Goal: Task Accomplishment & Management: Manage account settings

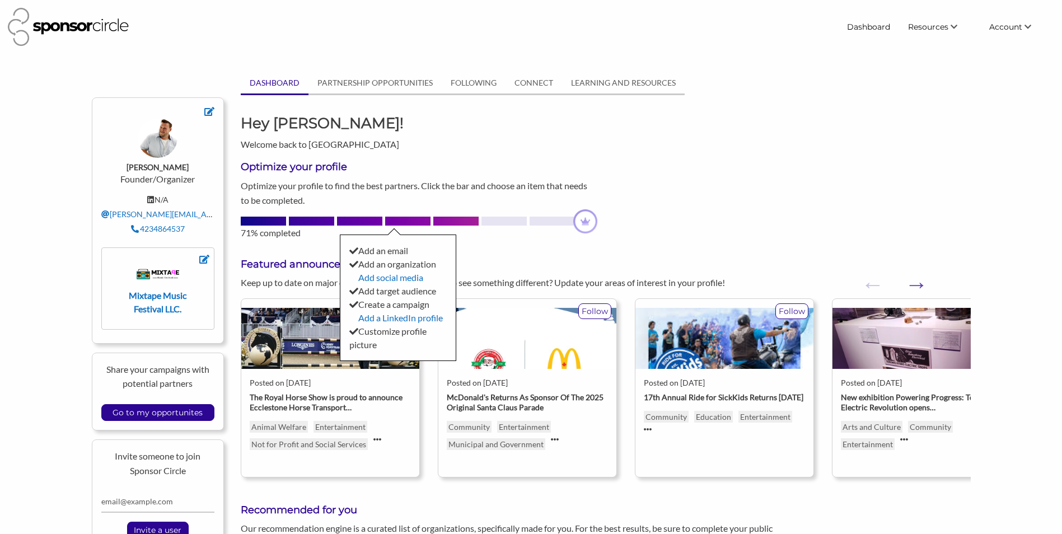
click at [719, 118] on div "Hey Josh! Welcome back to Sponsor Circle" at bounding box center [605, 132] width 746 height 38
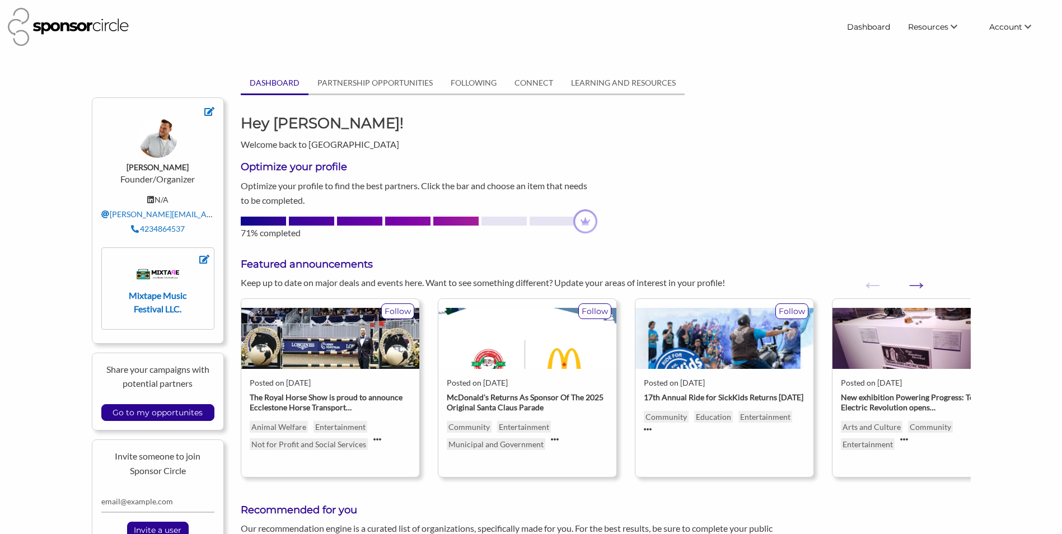
click at [966, 150] on div "Hey Josh! Welcome back to Sponsor Circle" at bounding box center [605, 132] width 746 height 38
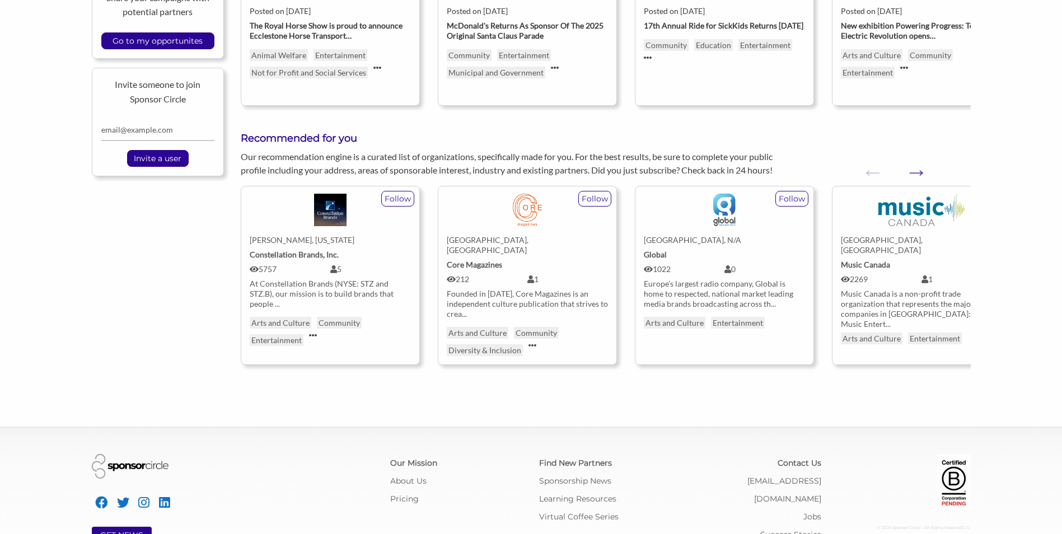
scroll to position [392, 0]
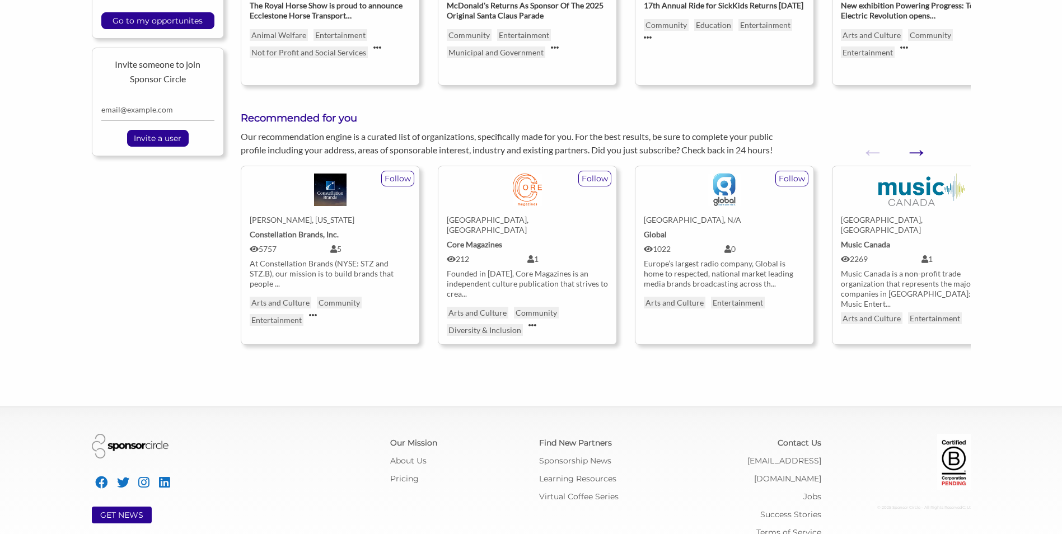
click at [916, 148] on button "Next" at bounding box center [910, 146] width 11 height 11
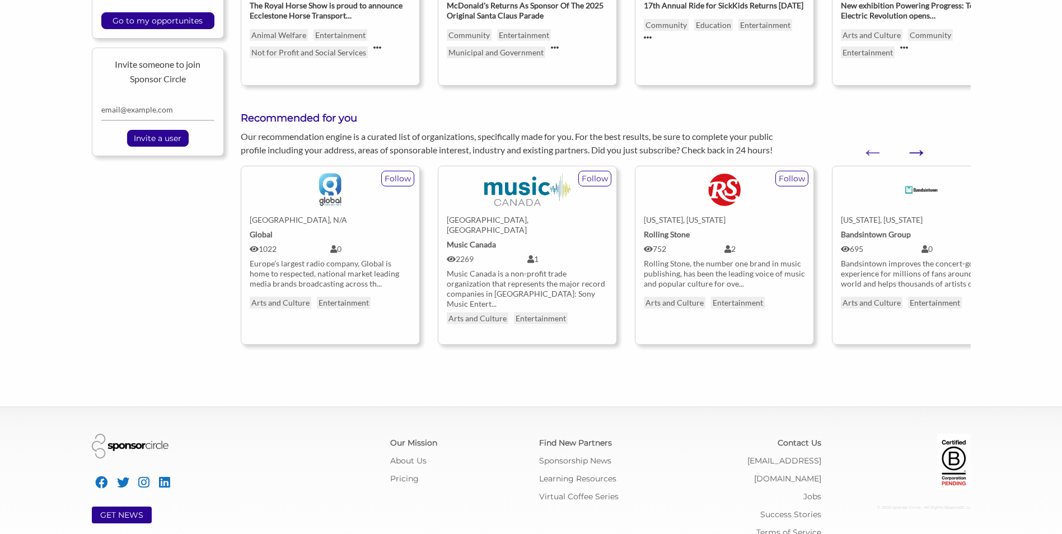
click at [916, 148] on button "Next" at bounding box center [910, 146] width 11 height 11
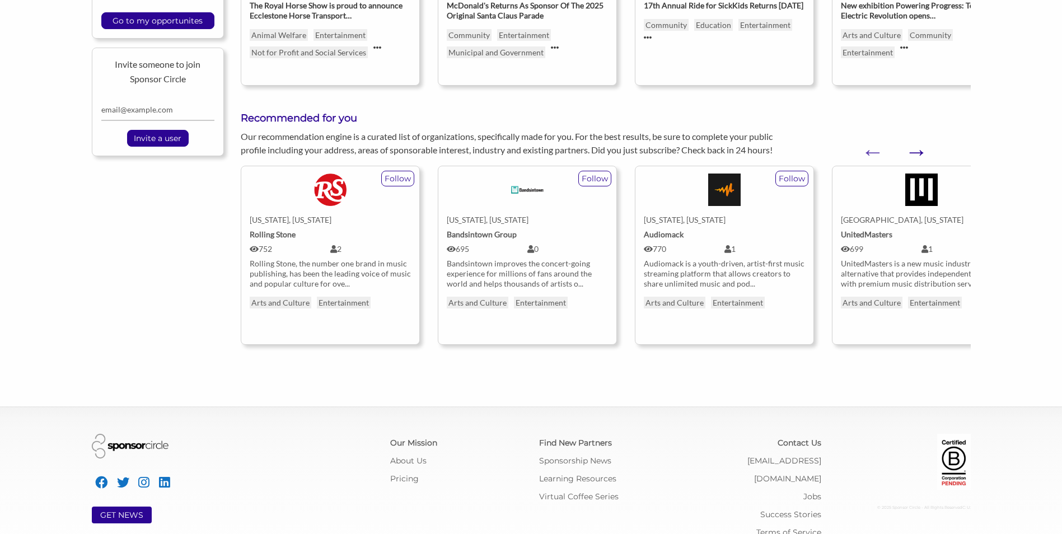
click at [916, 148] on button "Next" at bounding box center [910, 146] width 11 height 11
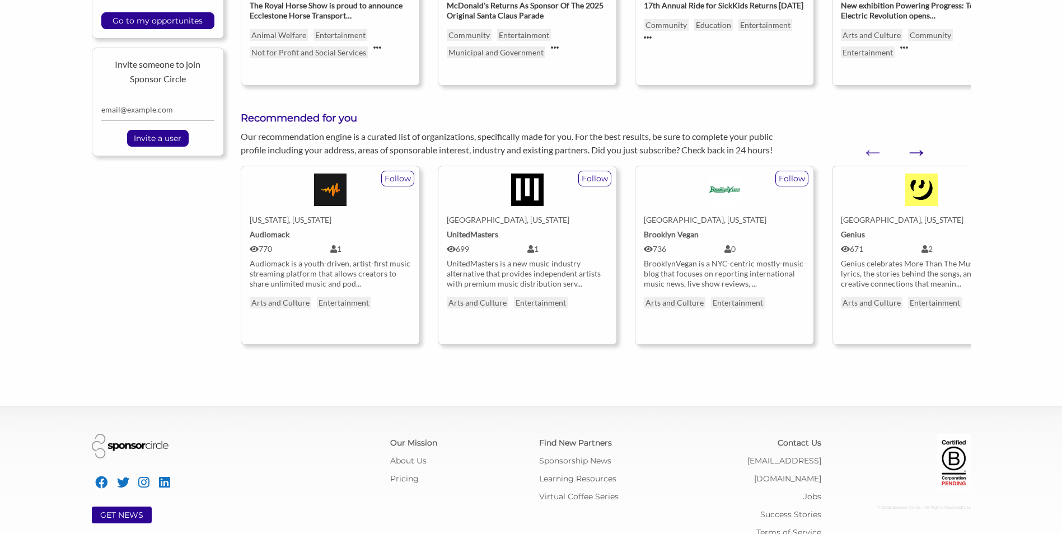
click at [916, 148] on button "Next" at bounding box center [910, 146] width 11 height 11
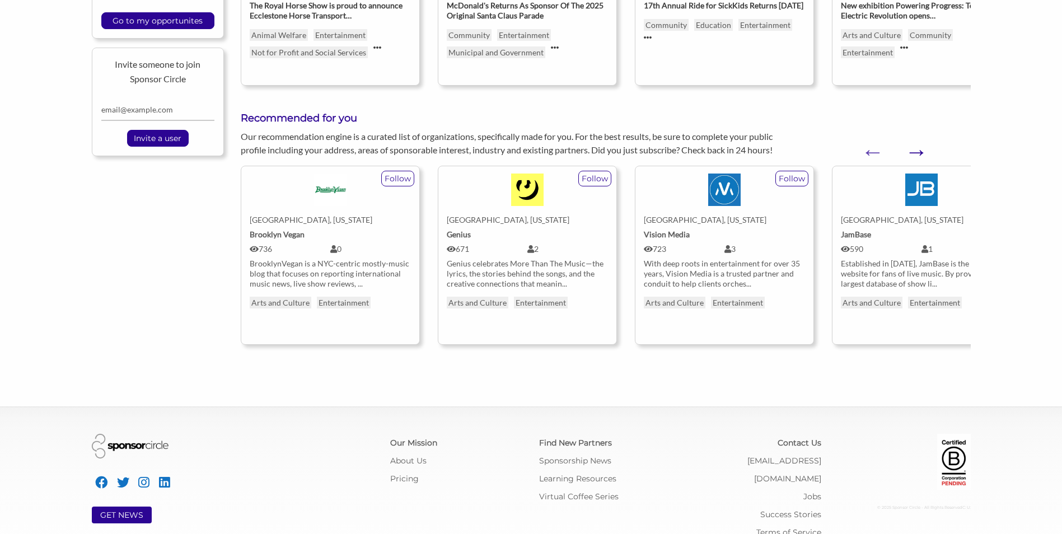
click at [916, 145] on button "Next" at bounding box center [910, 146] width 11 height 11
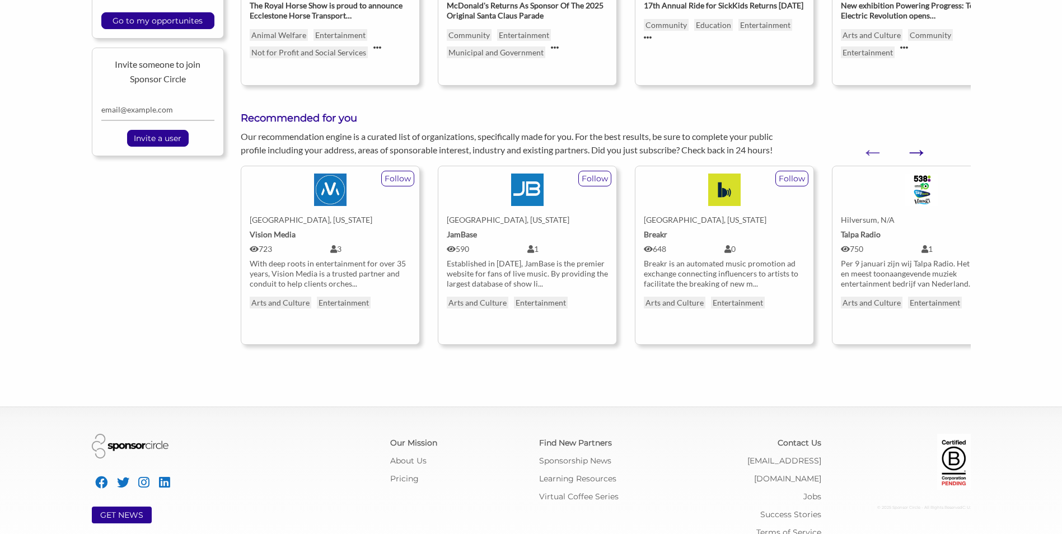
click at [911, 143] on button "Next" at bounding box center [910, 146] width 11 height 11
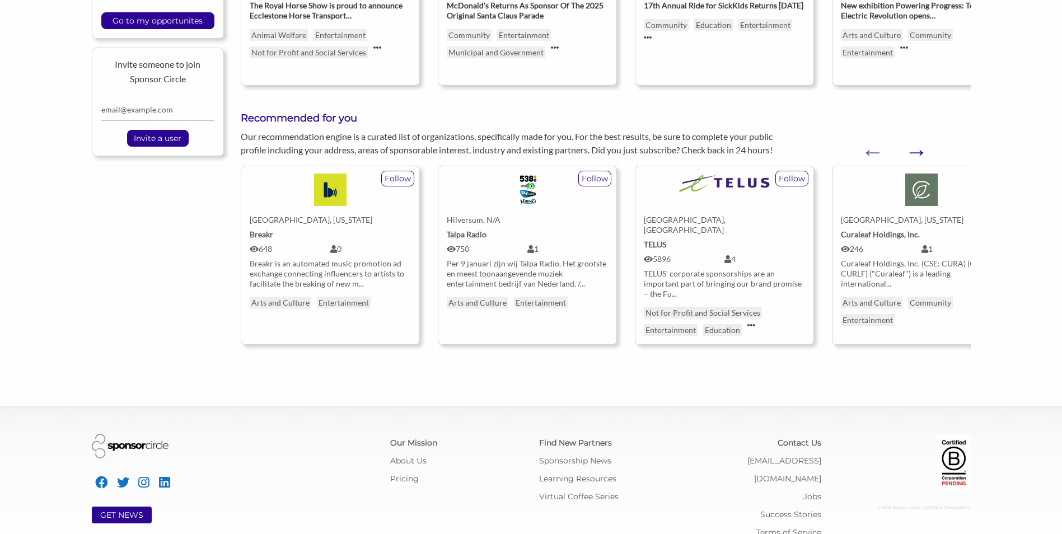
click at [913, 144] on button "Next" at bounding box center [910, 146] width 11 height 11
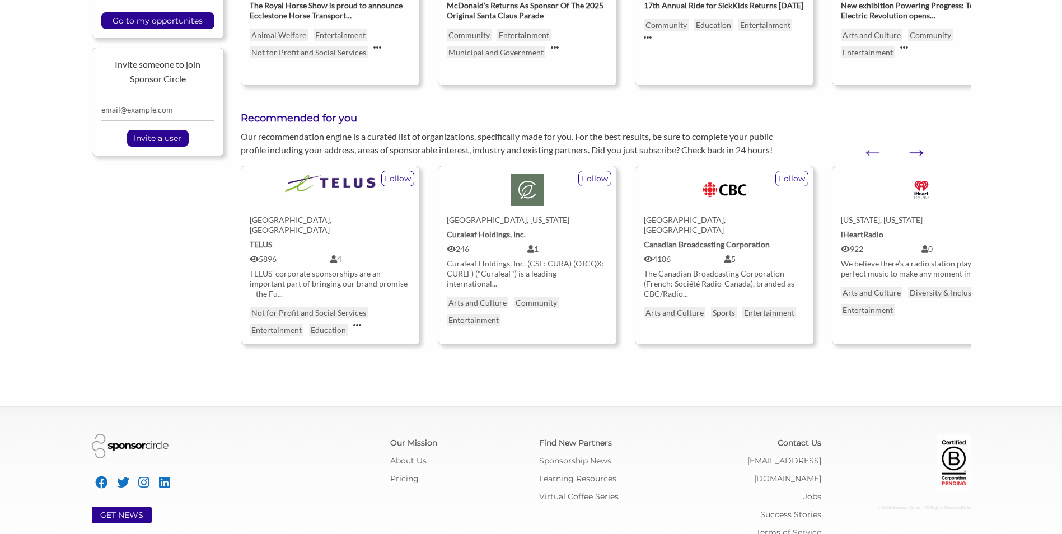
click at [913, 144] on button "Next" at bounding box center [910, 146] width 11 height 11
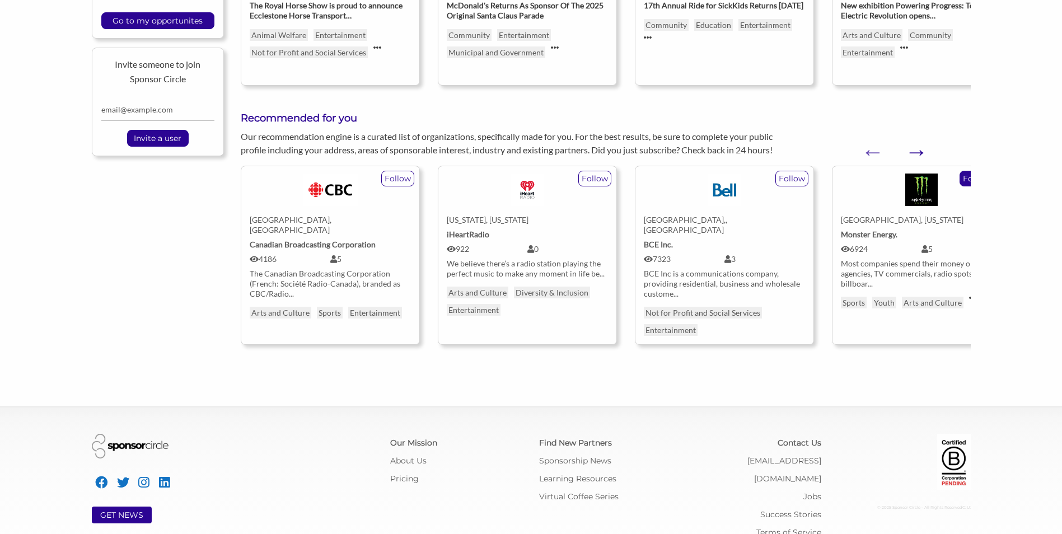
click at [914, 147] on button "Next" at bounding box center [910, 146] width 11 height 11
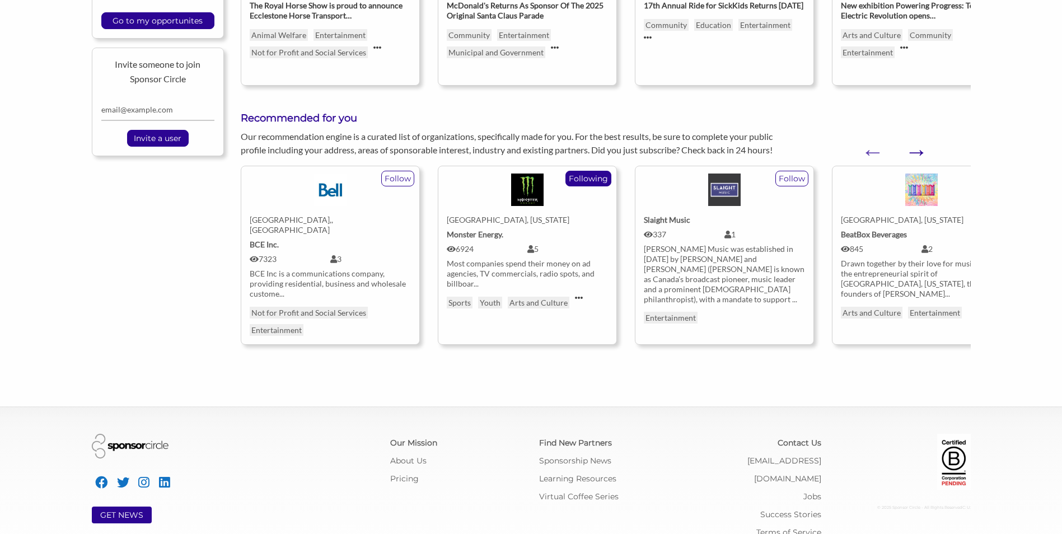
click at [914, 147] on button "Next" at bounding box center [910, 146] width 11 height 11
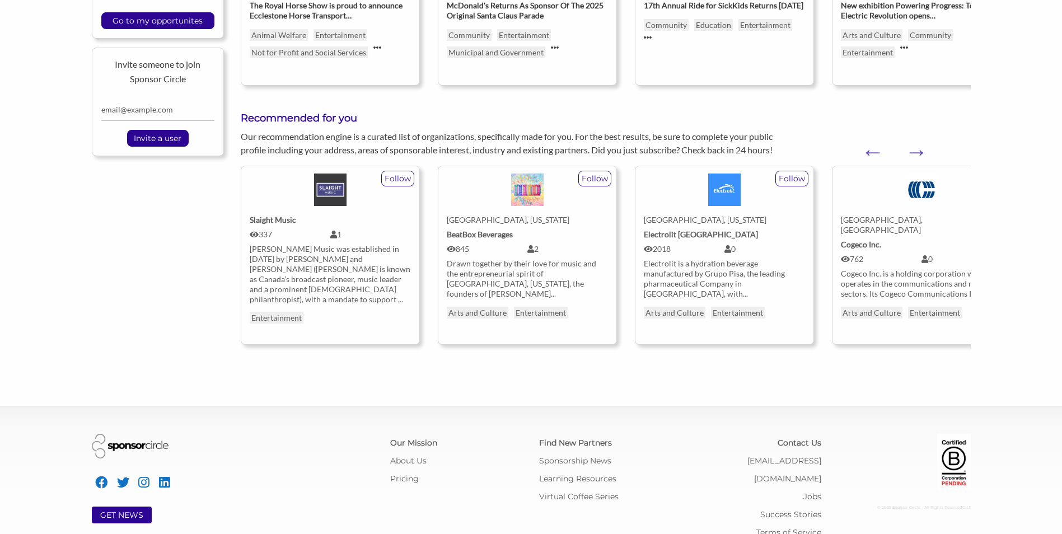
click at [704, 255] on link "Albany, New York Electrolit USA 2018 0 Electrolit is a hydration beverage manuf…" at bounding box center [724, 232] width 161 height 132
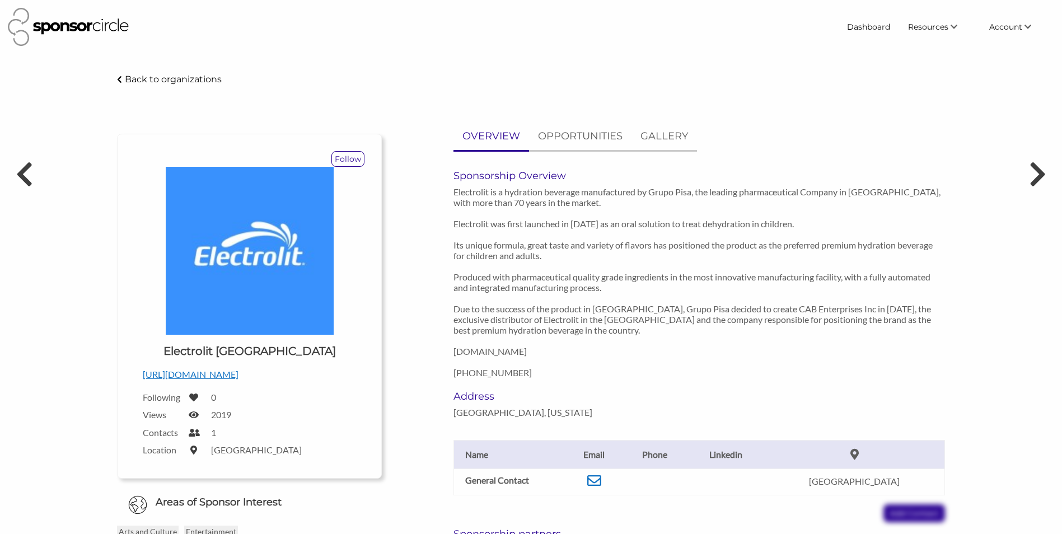
click at [115, 24] on img at bounding box center [68, 27] width 121 height 38
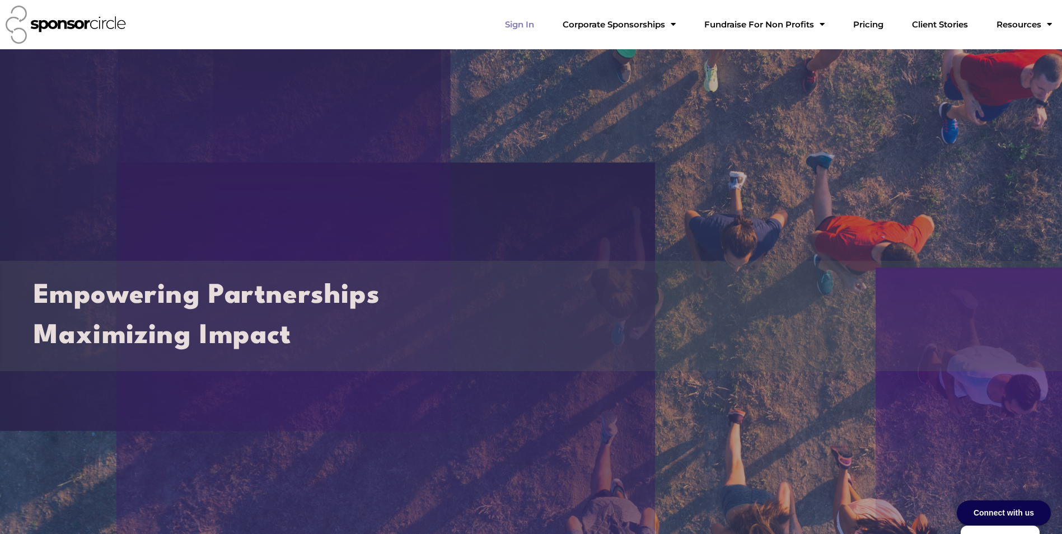
click at [528, 29] on link "Sign In" at bounding box center [519, 24] width 47 height 22
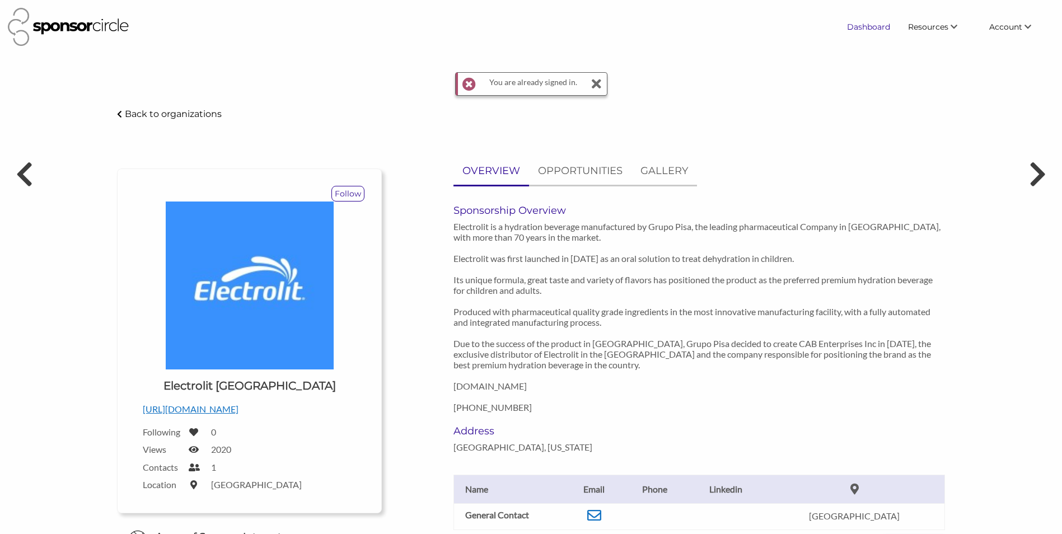
click at [882, 30] on link "Dashboard" at bounding box center [868, 27] width 61 height 20
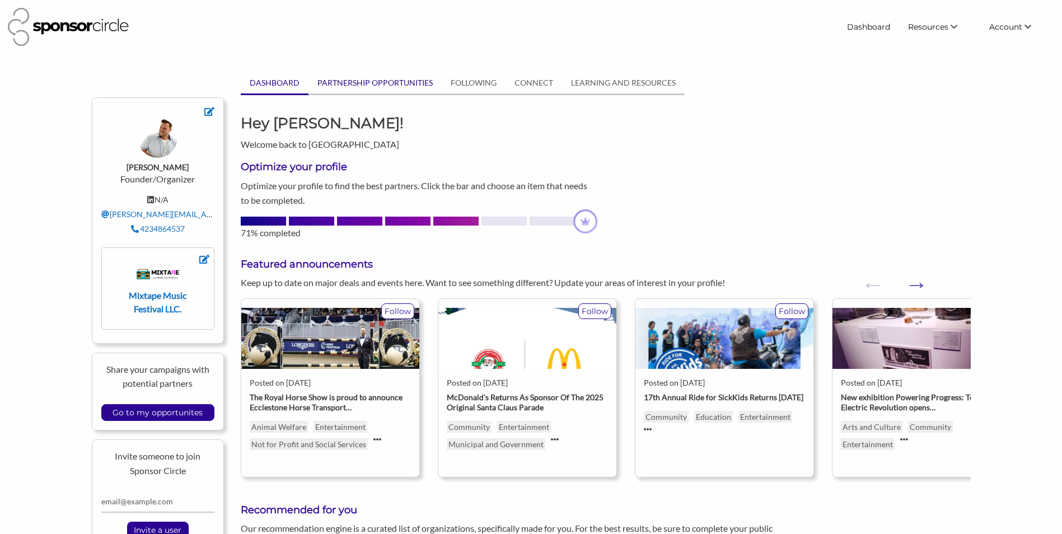
click at [402, 89] on link "PARTNERSHIP OPPORTUNITIES" at bounding box center [374, 82] width 133 height 21
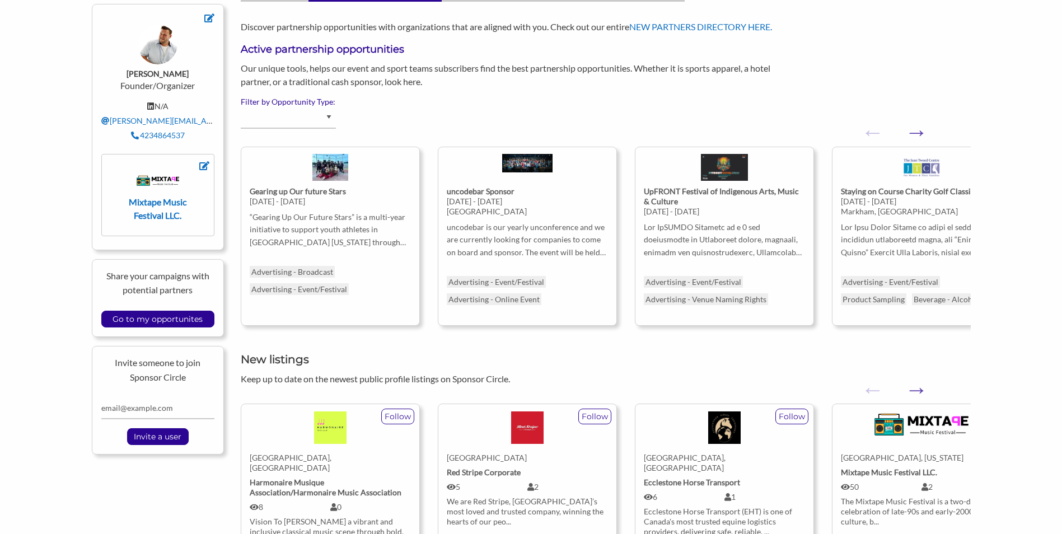
scroll to position [92, 0]
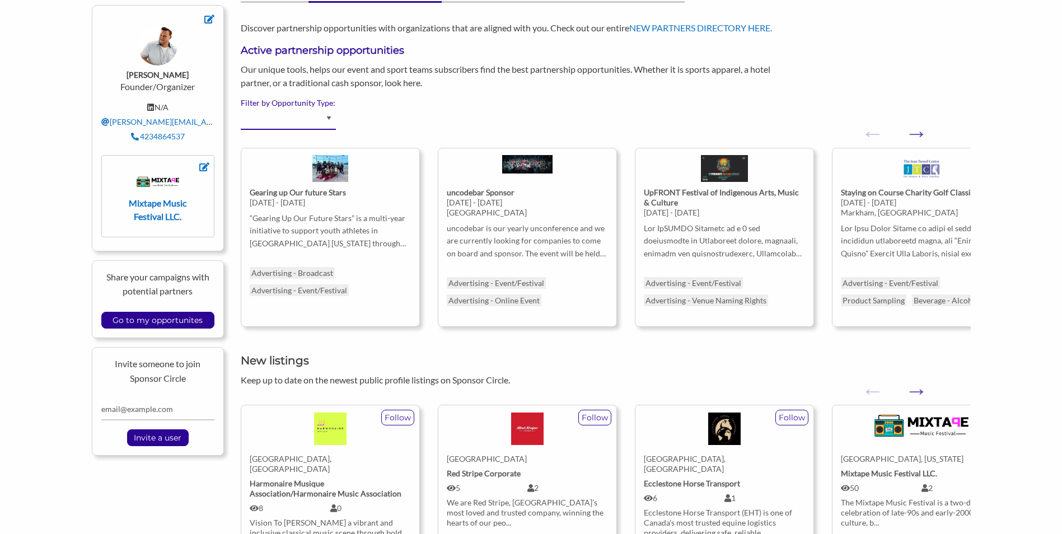
click at [330, 119] on select "Advertising - Event/Festival Advertising - Influencer (Athlete, Celebrity) Adve…" at bounding box center [288, 119] width 95 height 22
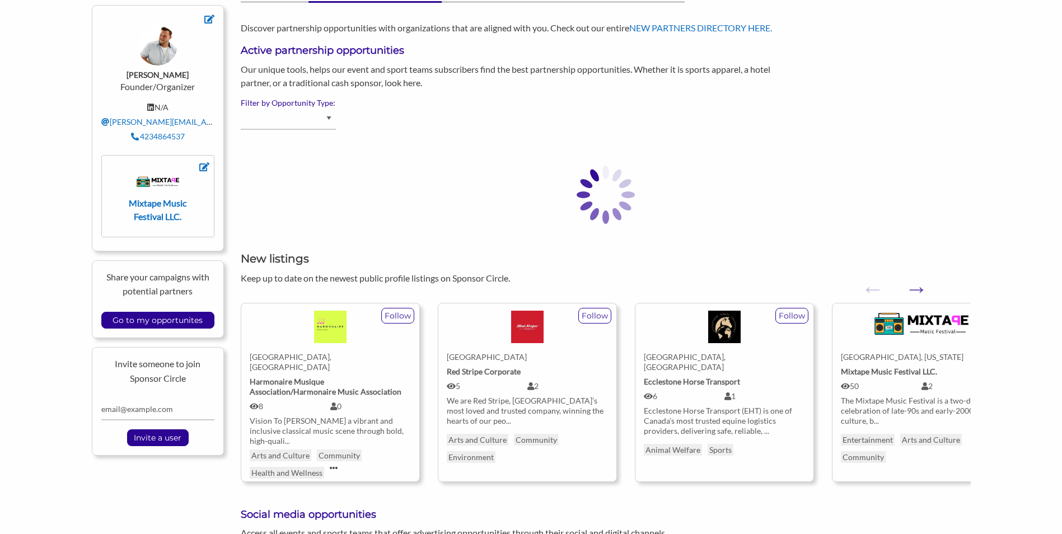
select select "Beverage - Alcoholic"
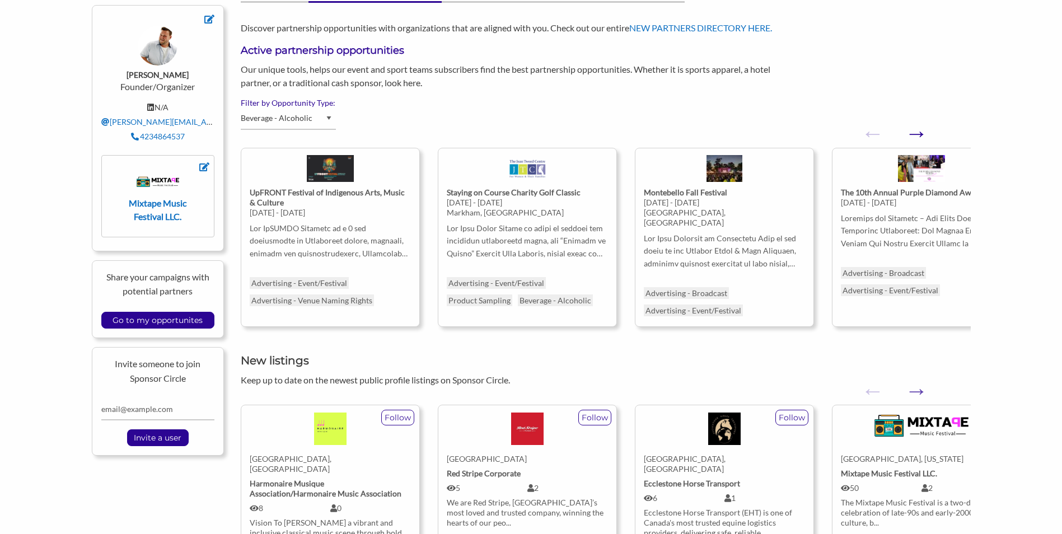
click at [916, 131] on button "Next" at bounding box center [910, 127] width 11 height 11
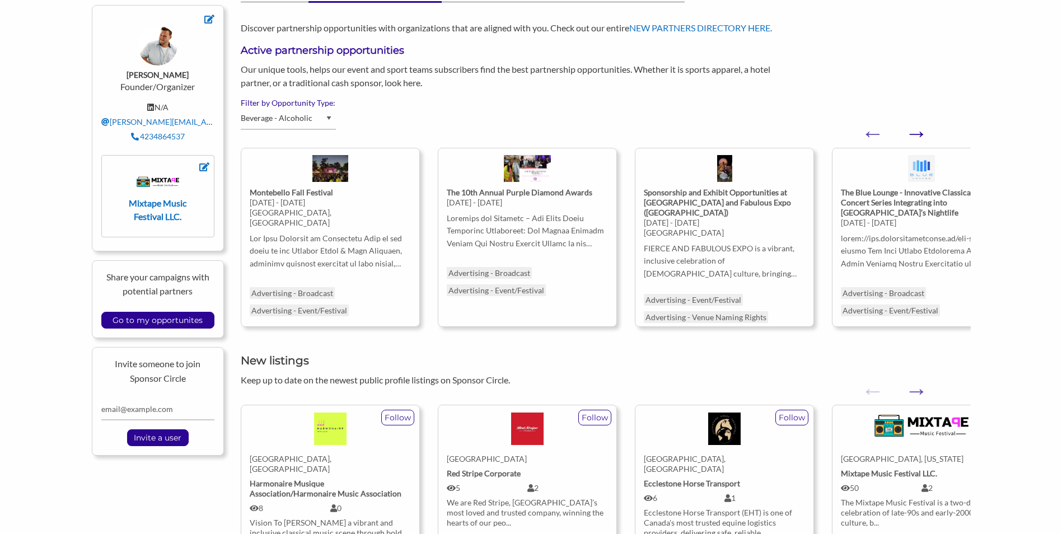
click at [916, 131] on button "Next" at bounding box center [910, 127] width 11 height 11
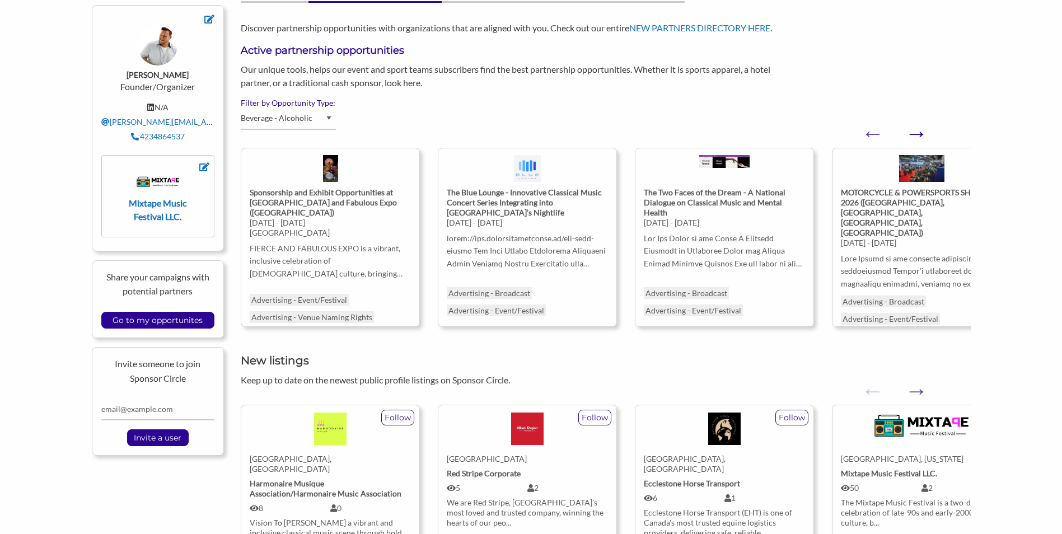
click at [916, 131] on button "Next" at bounding box center [910, 127] width 11 height 11
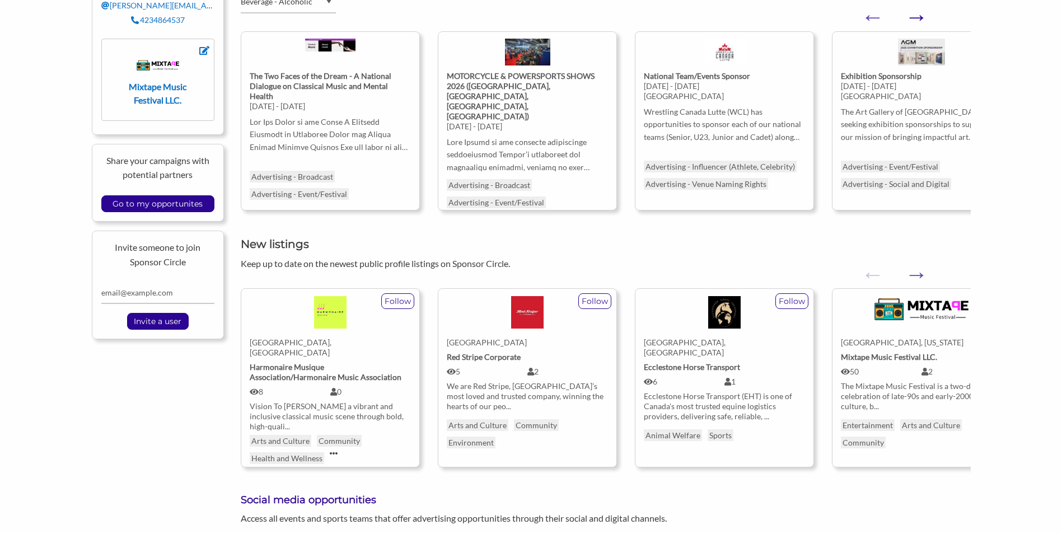
scroll to position [204, 0]
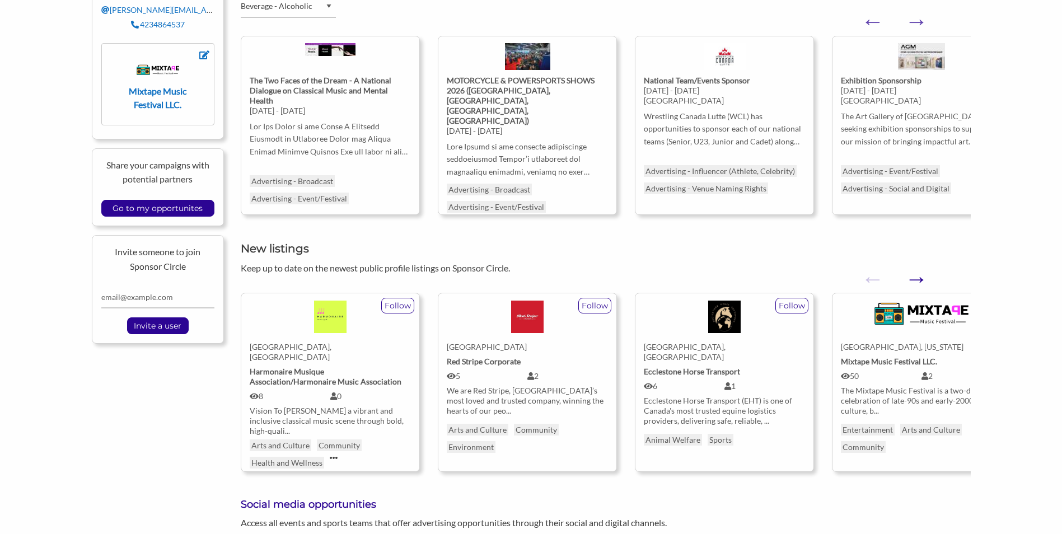
click at [916, 279] on button "Next" at bounding box center [910, 273] width 11 height 11
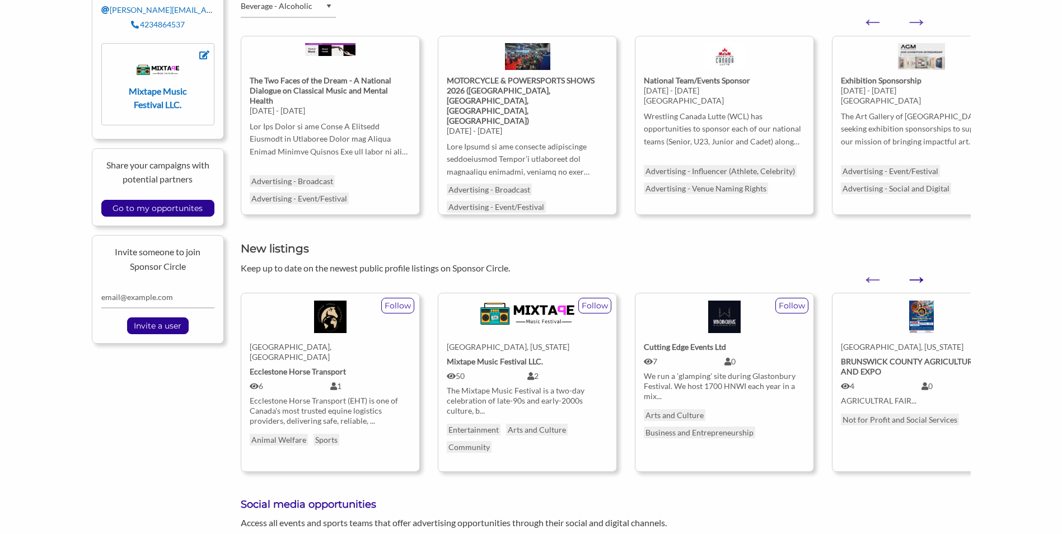
click at [916, 279] on button "Next" at bounding box center [910, 273] width 11 height 11
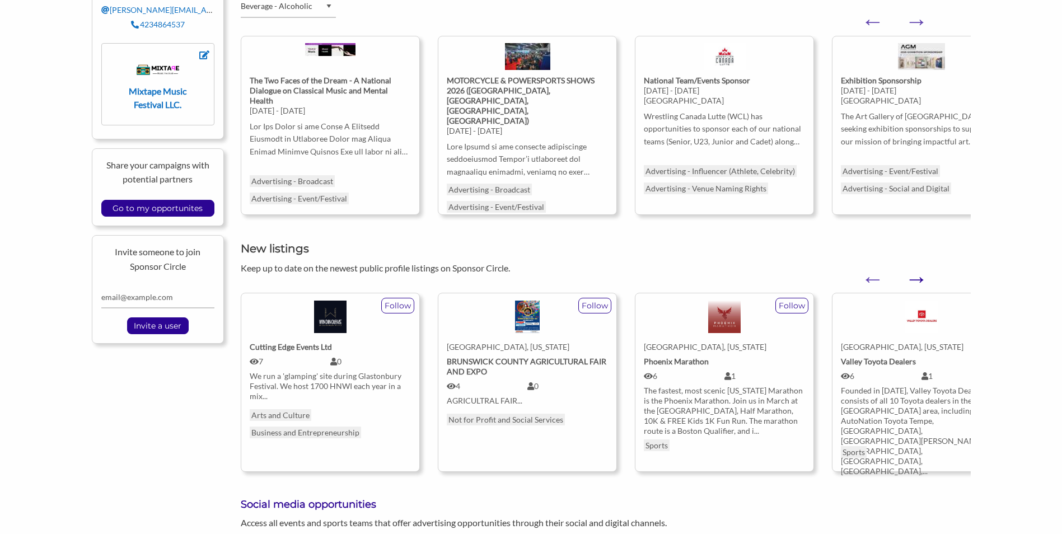
click at [916, 279] on button "Next" at bounding box center [910, 273] width 11 height 11
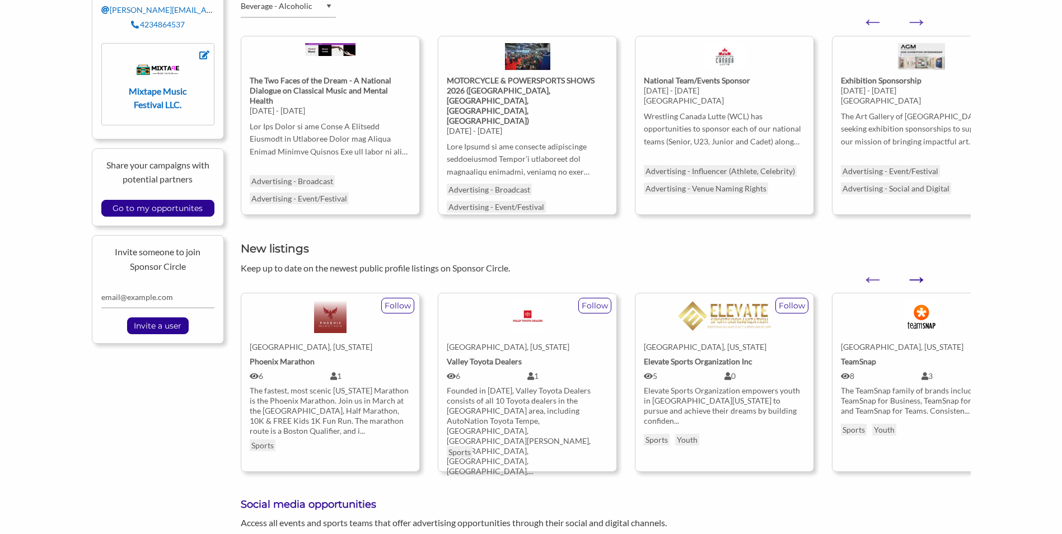
click at [916, 279] on button "Next" at bounding box center [910, 273] width 11 height 11
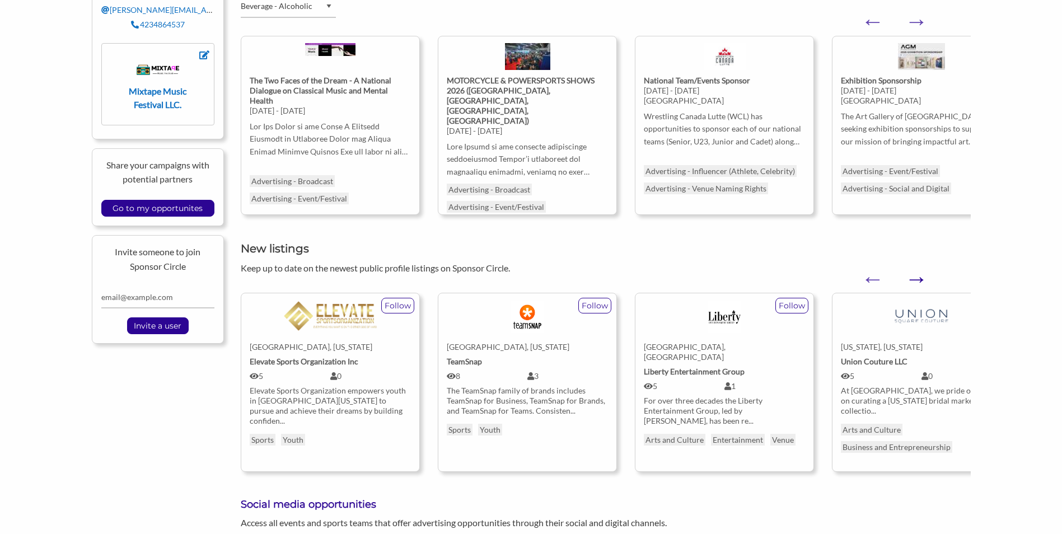
click at [916, 277] on button "Next" at bounding box center [910, 273] width 11 height 11
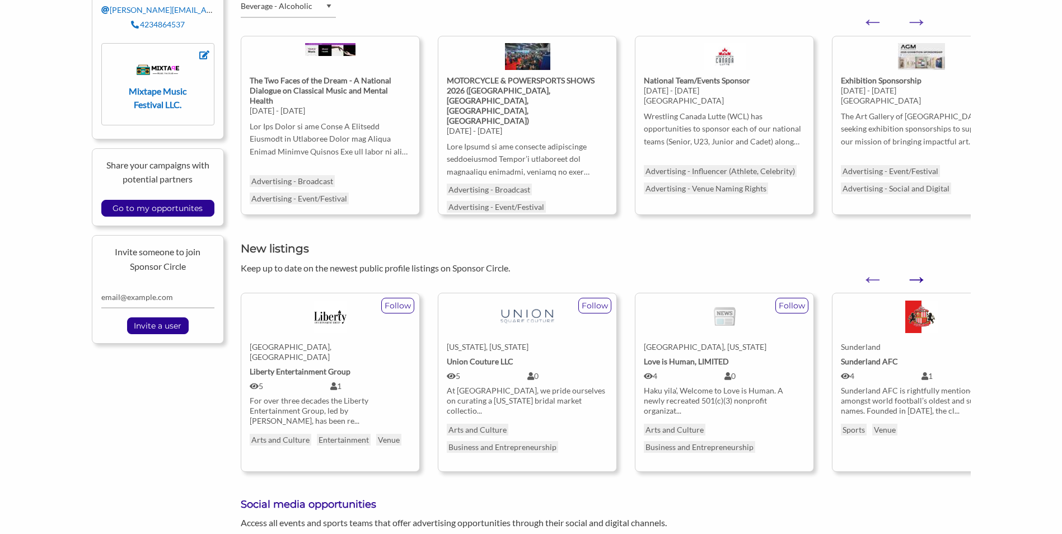
click at [916, 277] on button "Next" at bounding box center [910, 273] width 11 height 11
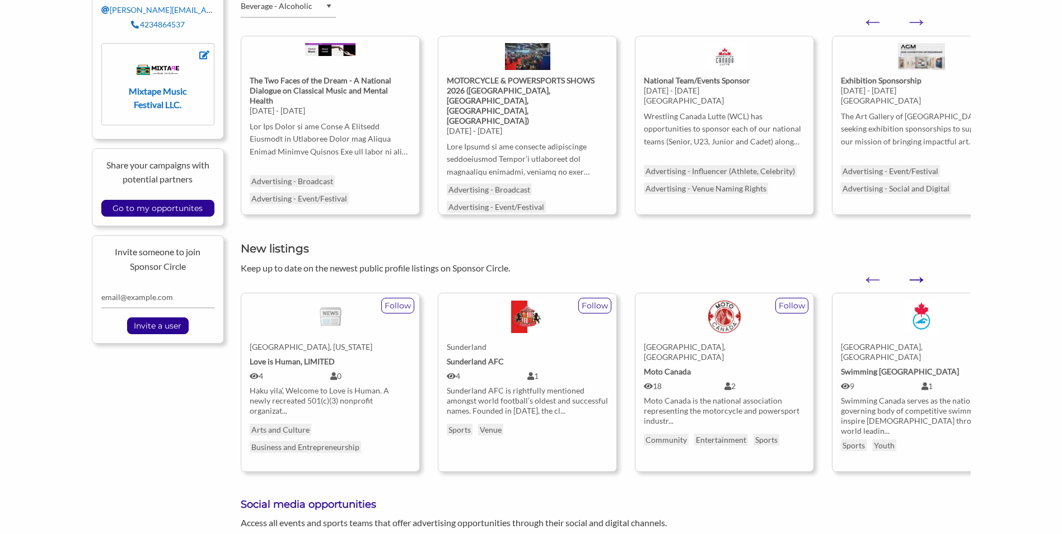
click at [916, 277] on button "Next" at bounding box center [910, 273] width 11 height 11
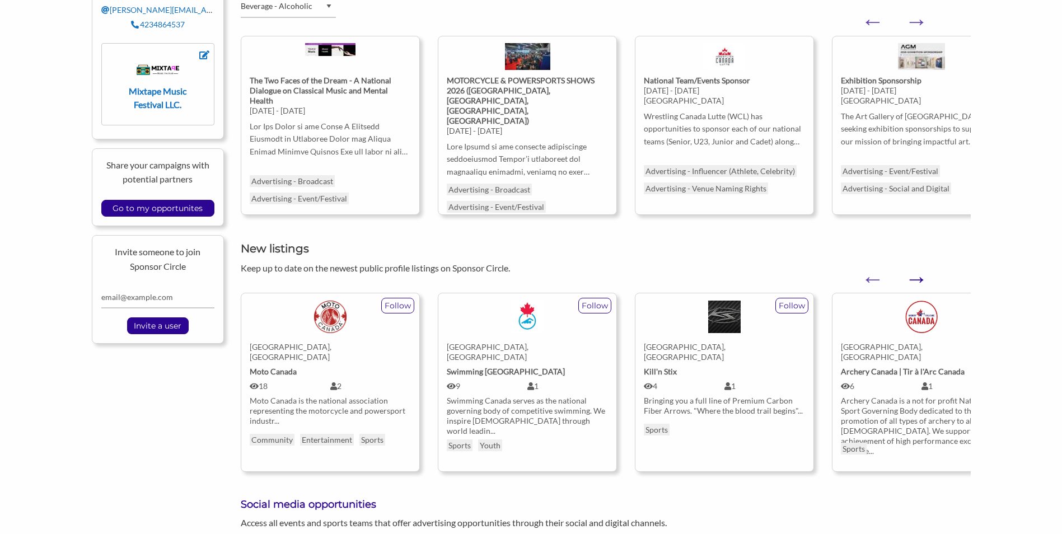
click at [916, 277] on button "Next" at bounding box center [910, 273] width 11 height 11
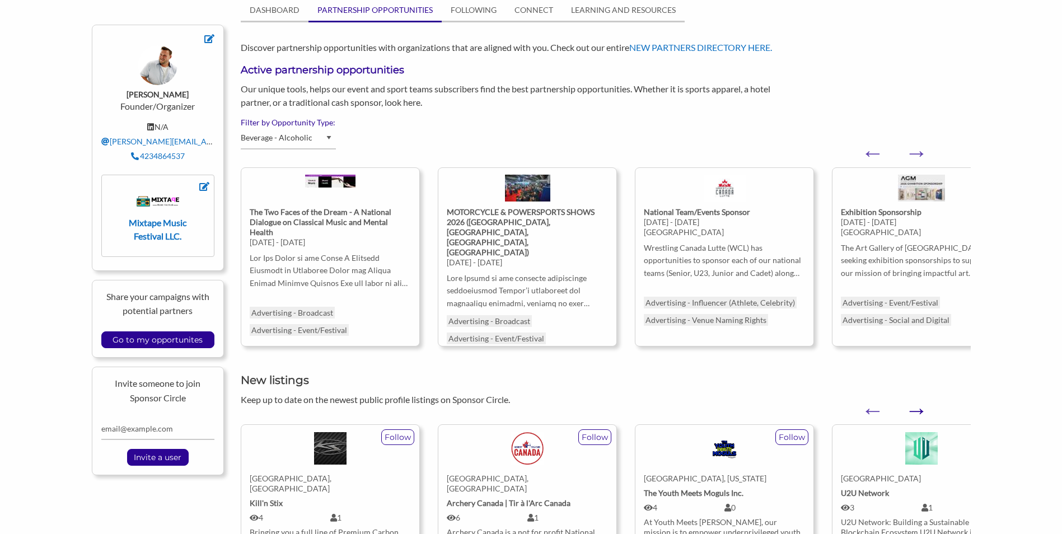
scroll to position [0, 0]
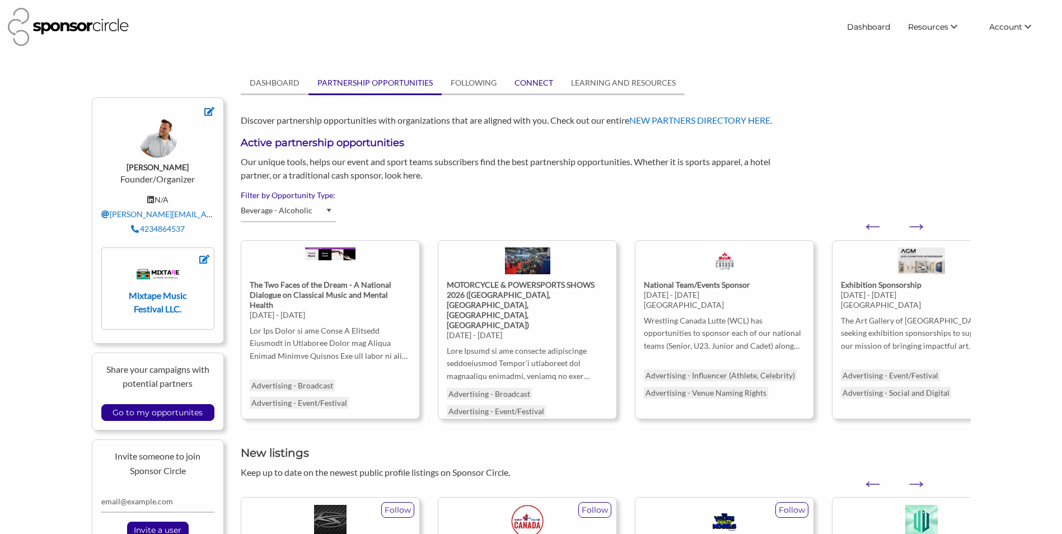
click at [534, 82] on link "CONNECT" at bounding box center [533, 82] width 57 height 21
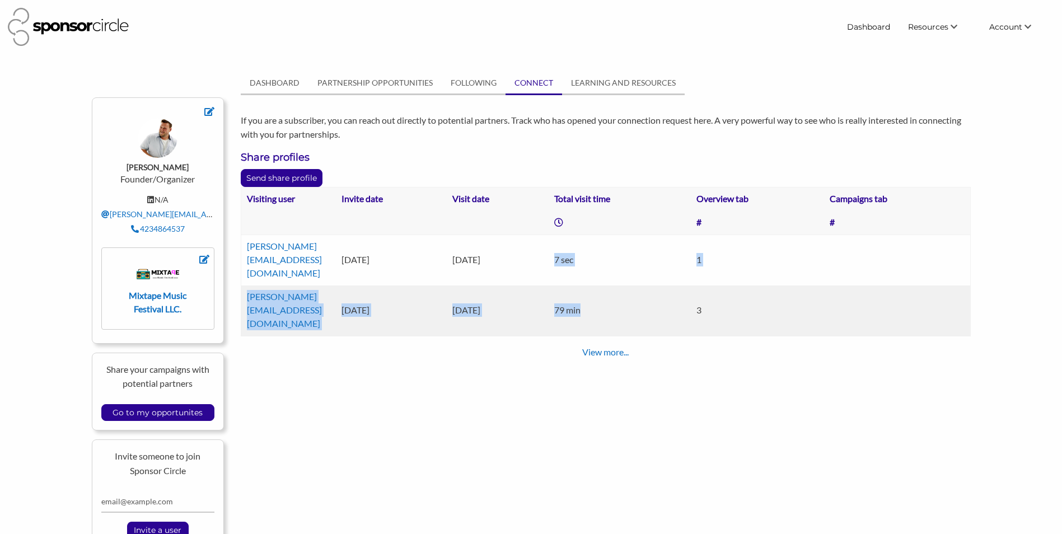
drag, startPoint x: 608, startPoint y: 249, endPoint x: 650, endPoint y: 272, distance: 47.6
click at [650, 272] on tbody "weber@mixtapemusicfestival.com 12 Aug 2025 14 Aug 2025 7 sec 1 weber@mixtapemus…" at bounding box center [605, 285] width 729 height 101
click at [649, 285] on td "79 min" at bounding box center [620, 310] width 142 height 51
click at [635, 285] on td "79 min" at bounding box center [620, 310] width 142 height 51
click at [600, 347] on link "View more..." at bounding box center [605, 352] width 46 height 11
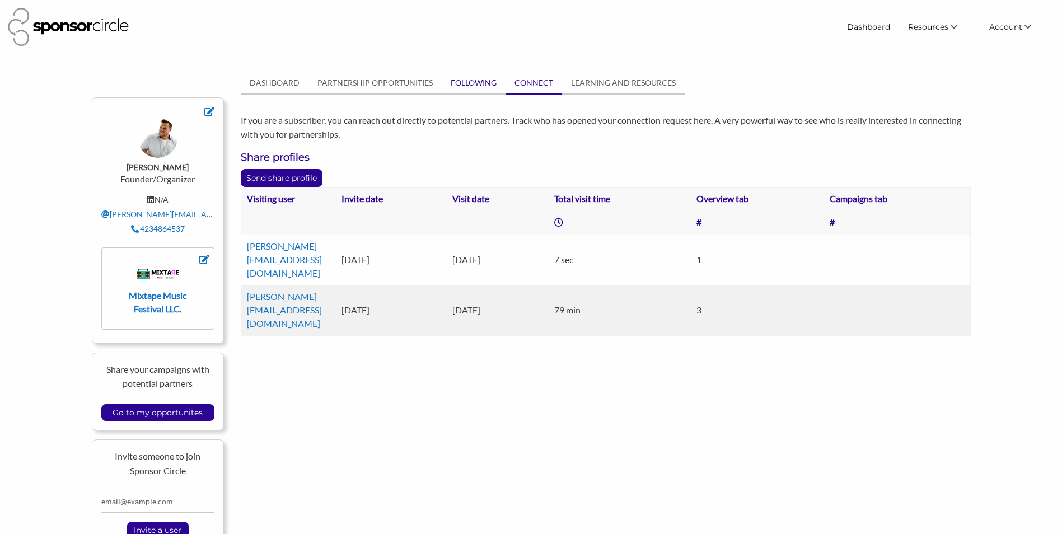
click at [457, 87] on link "FOLLOWING" at bounding box center [474, 82] width 64 height 21
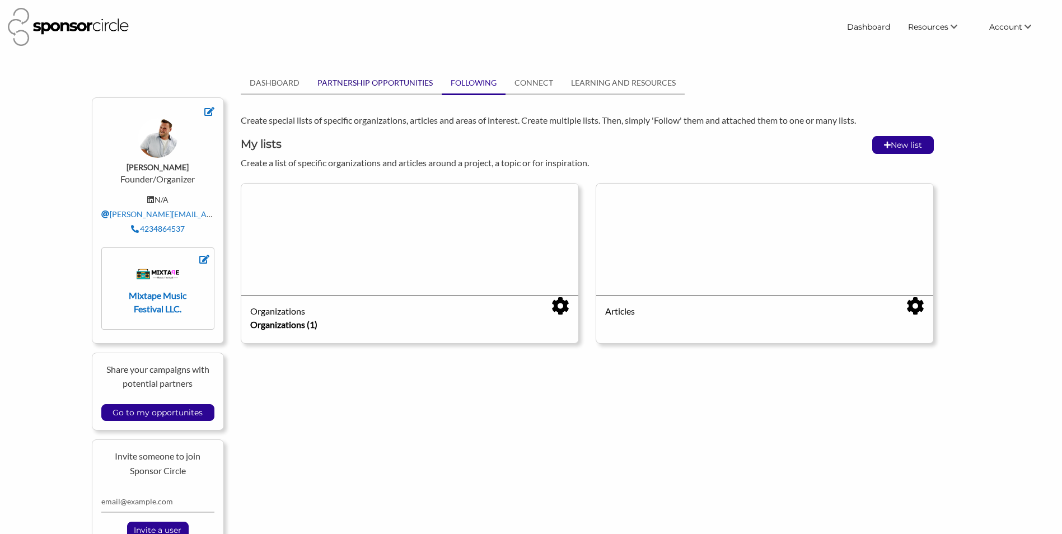
click at [417, 91] on link "PARTNERSHIP OPPORTUNITIES" at bounding box center [374, 82] width 133 height 21
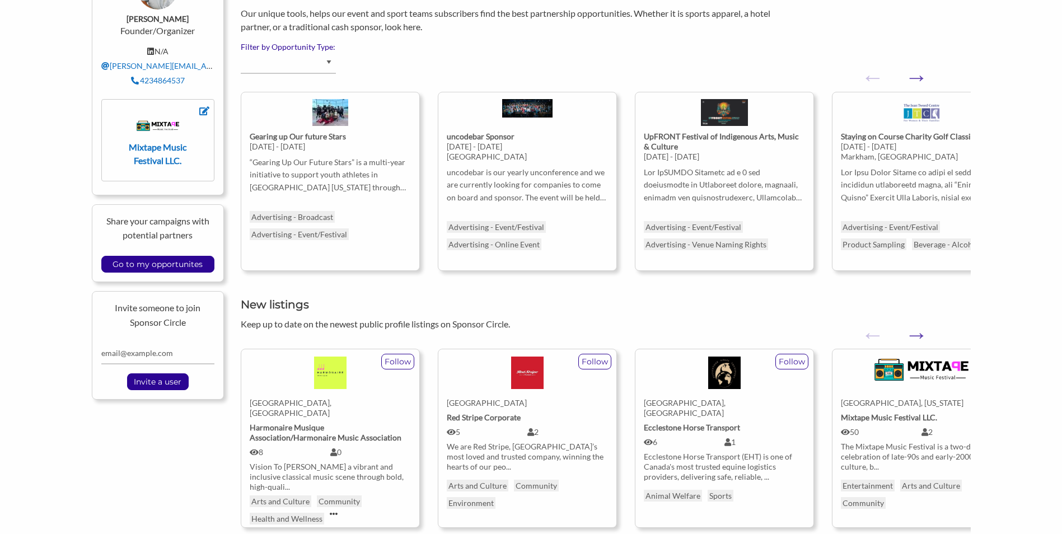
scroll to position [168, 0]
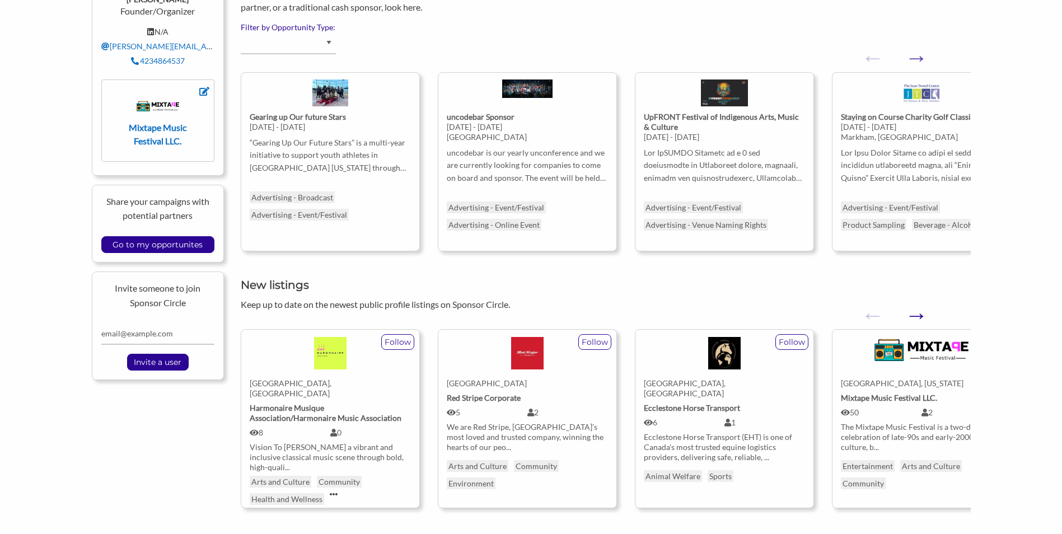
click at [911, 315] on button "Next" at bounding box center [910, 309] width 11 height 11
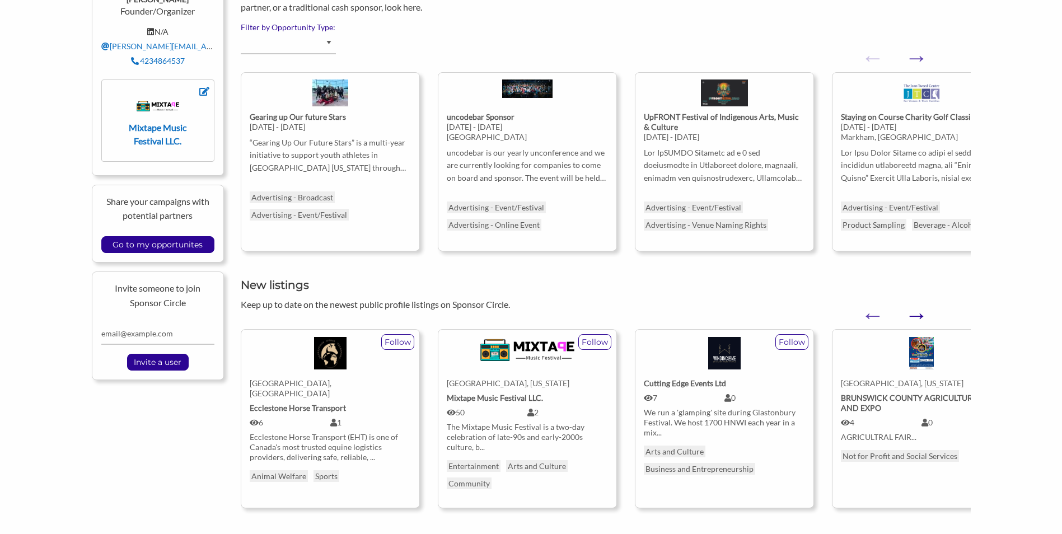
scroll to position [0, 0]
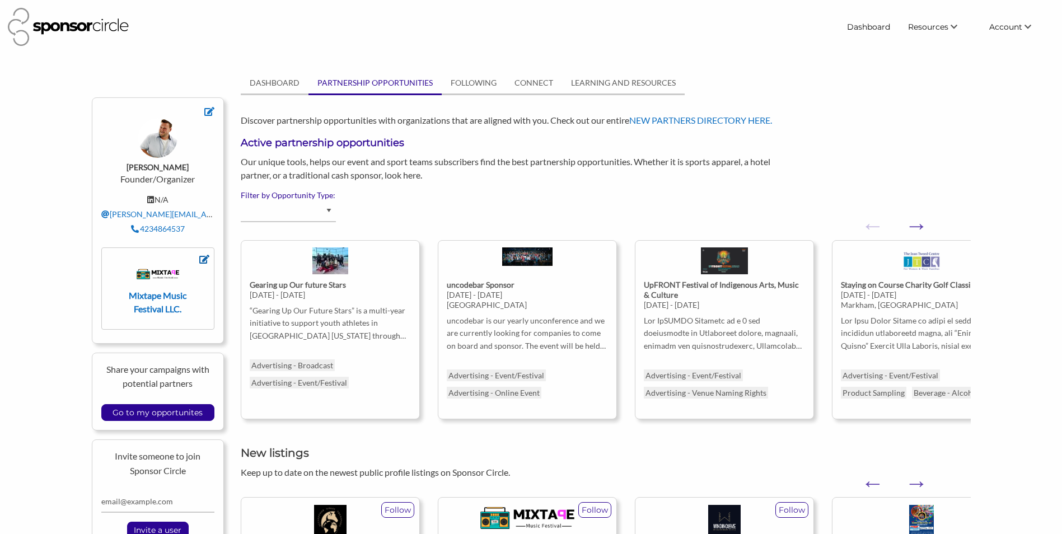
click at [204, 261] on icon at bounding box center [204, 259] width 10 height 9
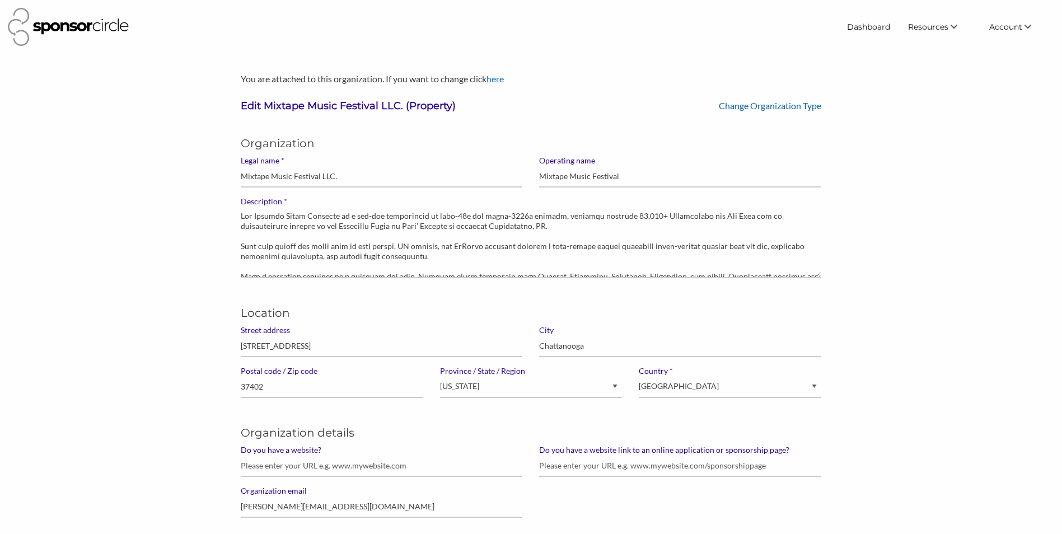
click at [790, 106] on link "Change Organization Type" at bounding box center [770, 105] width 102 height 11
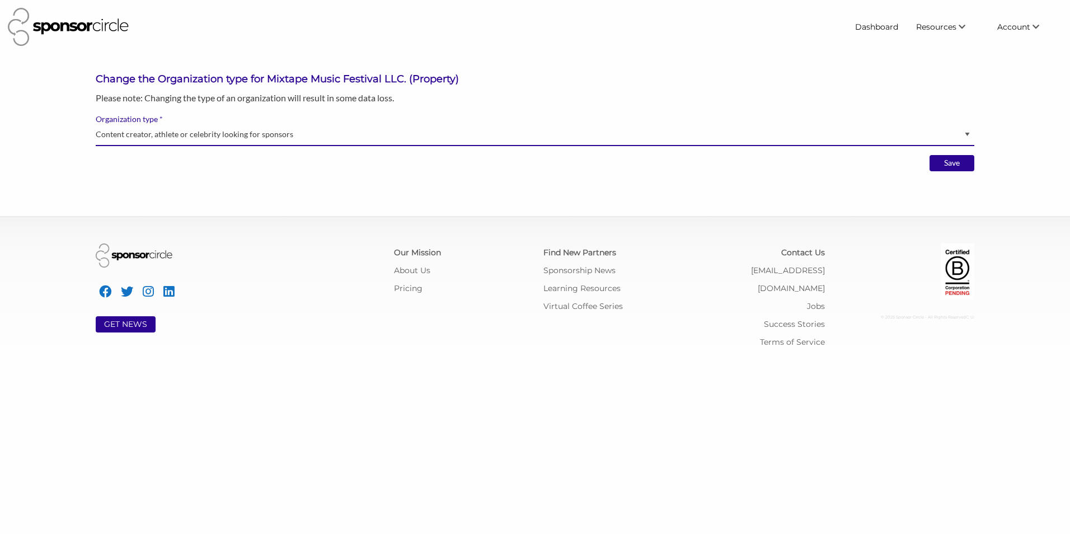
click at [276, 145] on select "Brand manager looking to sell to or sponsor events and sports teams Event organ…" at bounding box center [535, 135] width 879 height 22
select select "Property"
click at [96, 124] on select "Brand manager looking to sell to or sponsor events and sports teams Event organ…" at bounding box center [535, 135] width 879 height 22
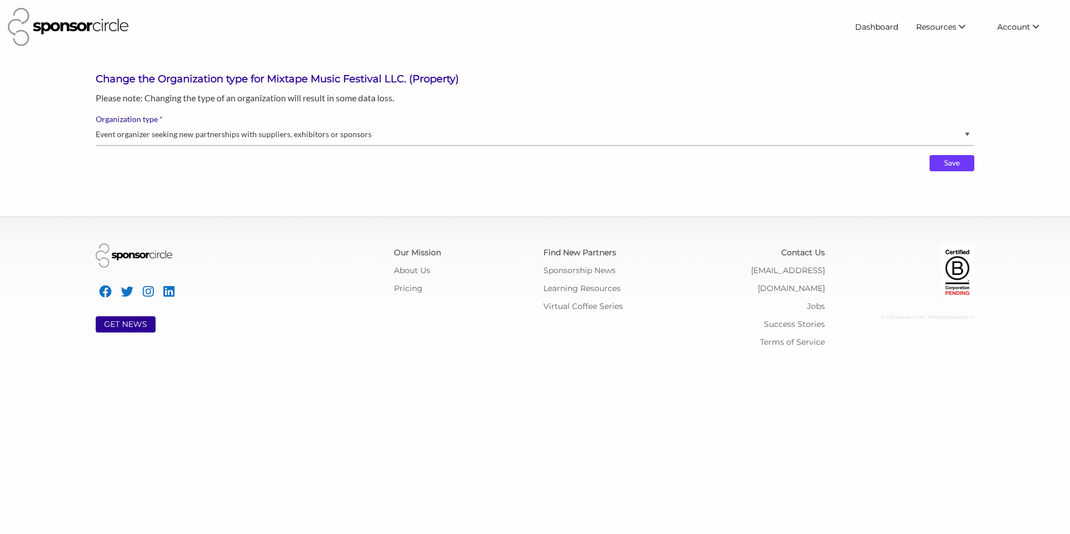
click at [963, 169] on input "Save" at bounding box center [952, 163] width 45 height 17
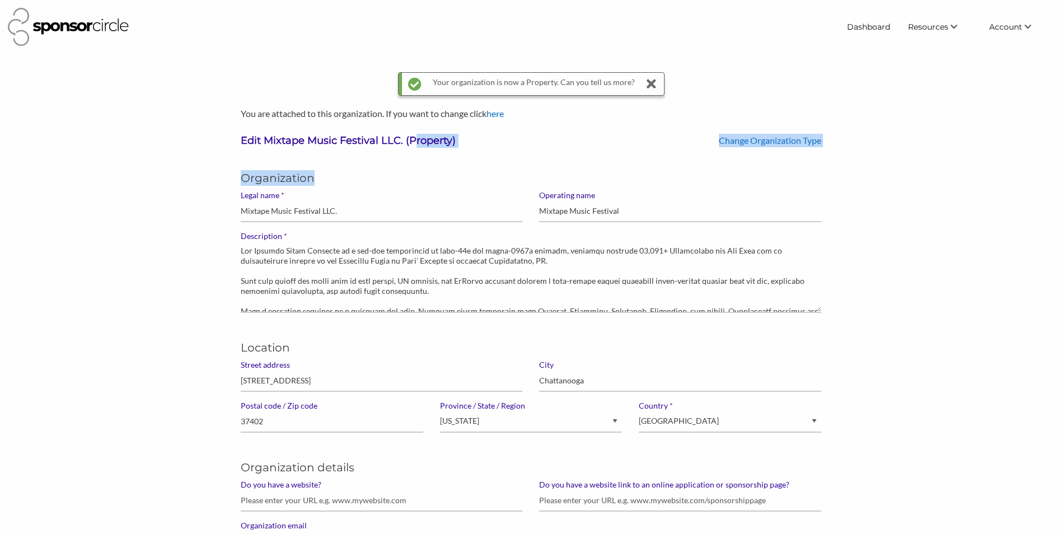
drag, startPoint x: 412, startPoint y: 141, endPoint x: 540, endPoint y: 157, distance: 129.1
click at [540, 157] on div "Organization" at bounding box center [530, 171] width 597 height 38
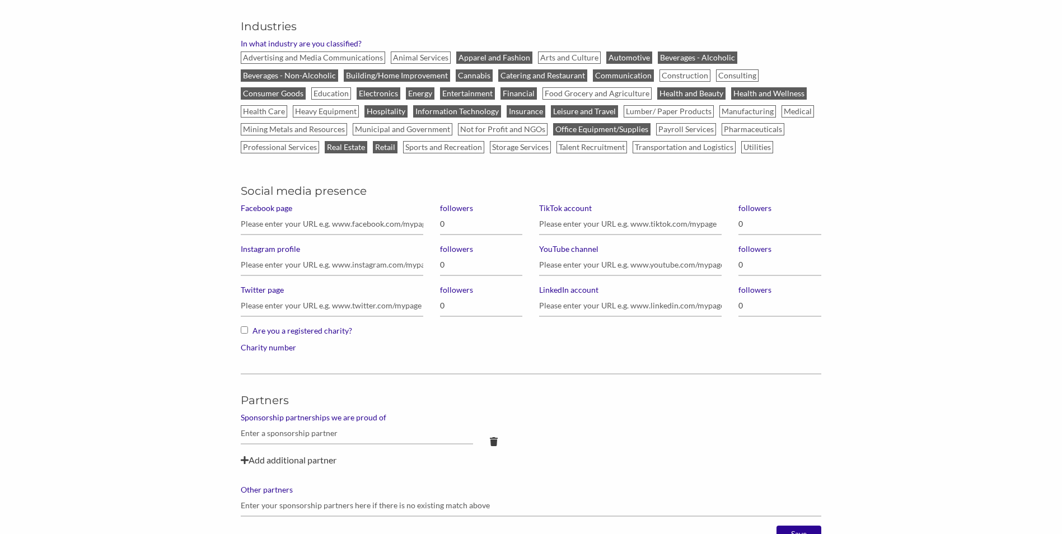
scroll to position [868, 0]
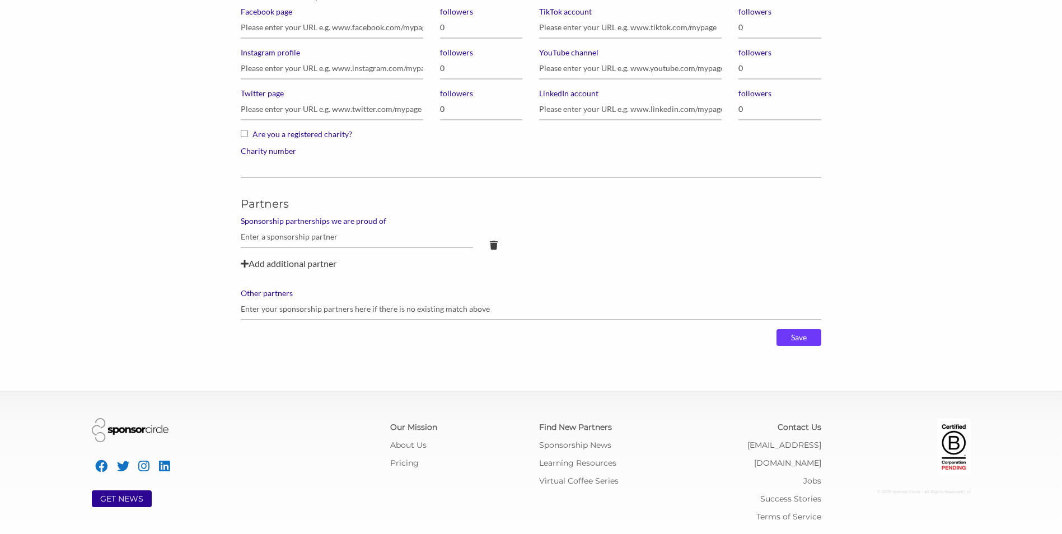
click at [799, 331] on input "Save" at bounding box center [798, 337] width 45 height 17
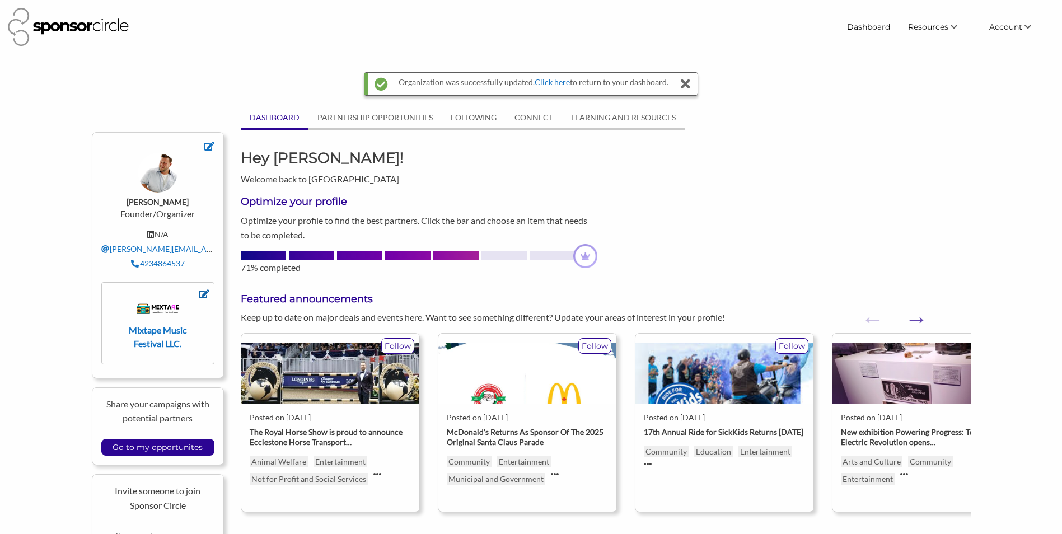
click at [205, 291] on icon at bounding box center [204, 293] width 10 height 9
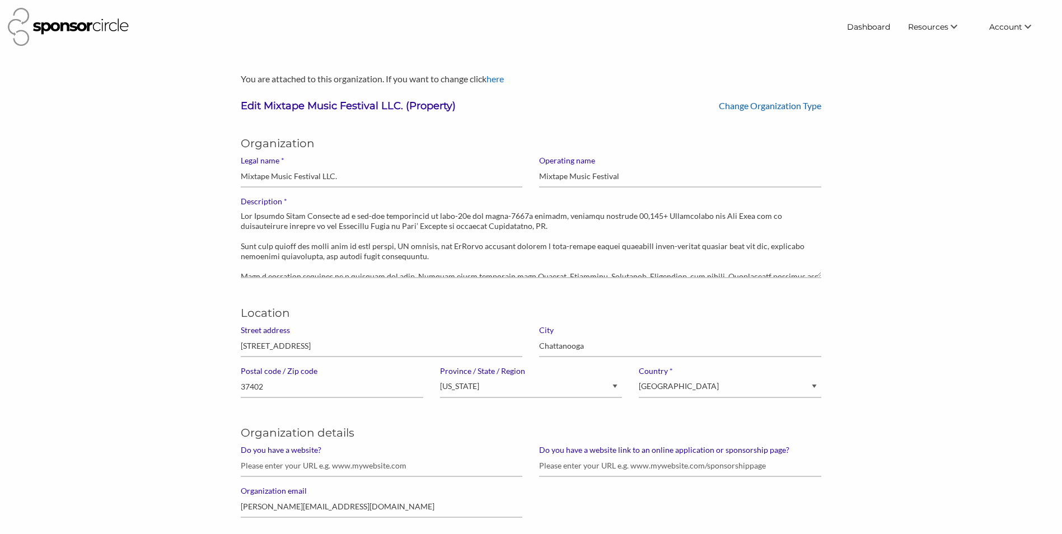
click at [798, 105] on link "Change Organization Type" at bounding box center [770, 105] width 102 height 11
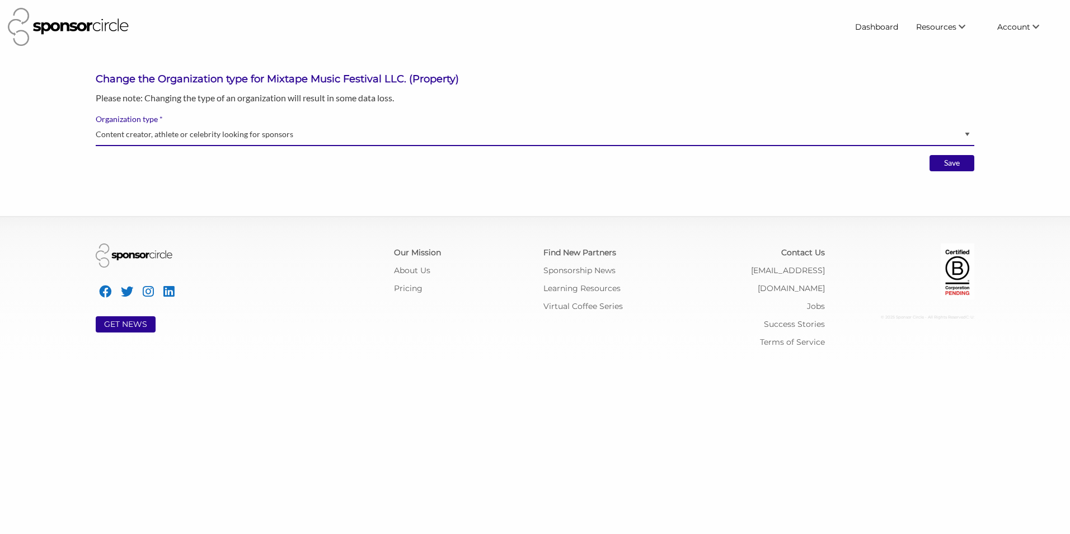
click at [255, 138] on select "Brand manager looking to sell to or sponsor events and sports teams Event organ…" at bounding box center [535, 135] width 879 height 22
select select "Property"
click at [96, 124] on select "Brand manager looking to sell to or sponsor events and sports teams Event organ…" at bounding box center [535, 135] width 879 height 22
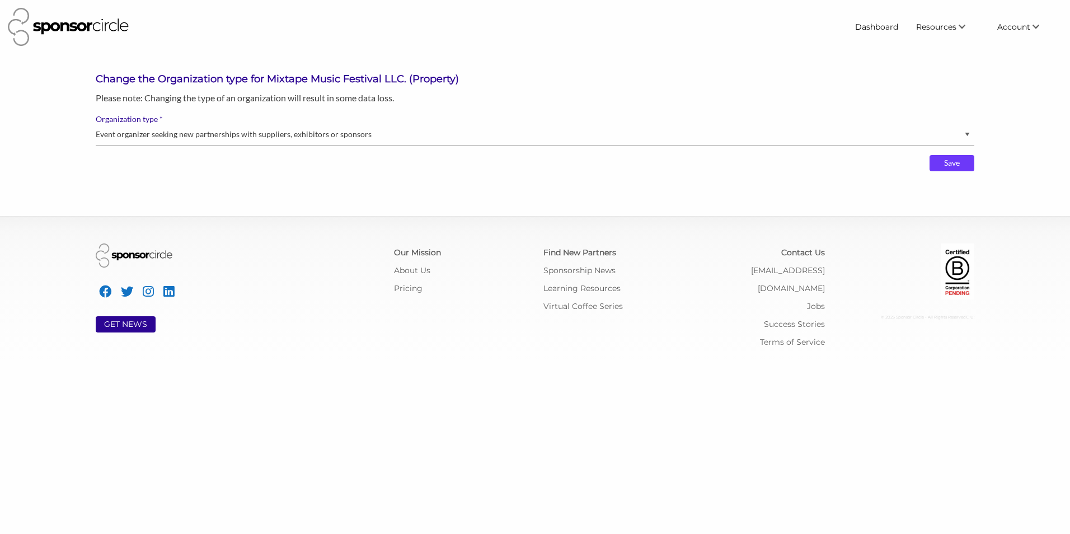
click at [947, 160] on input "Save" at bounding box center [952, 163] width 45 height 17
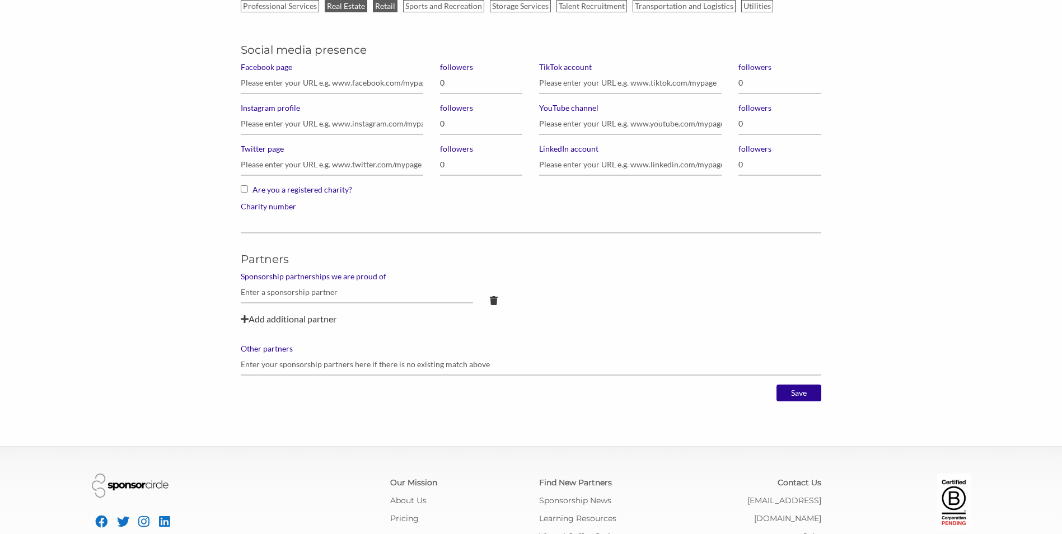
scroll to position [840, 0]
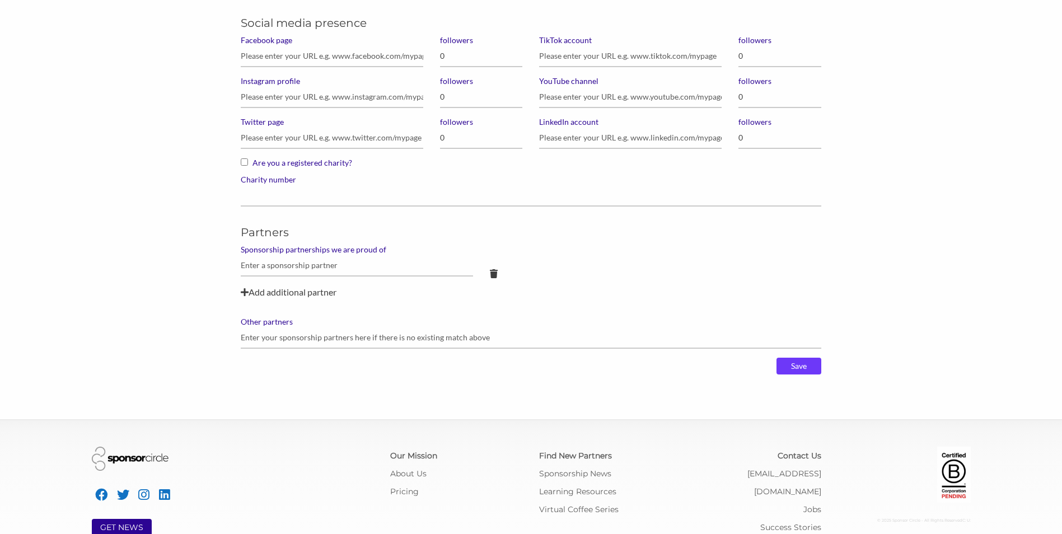
click at [808, 371] on input "Save" at bounding box center [798, 366] width 45 height 17
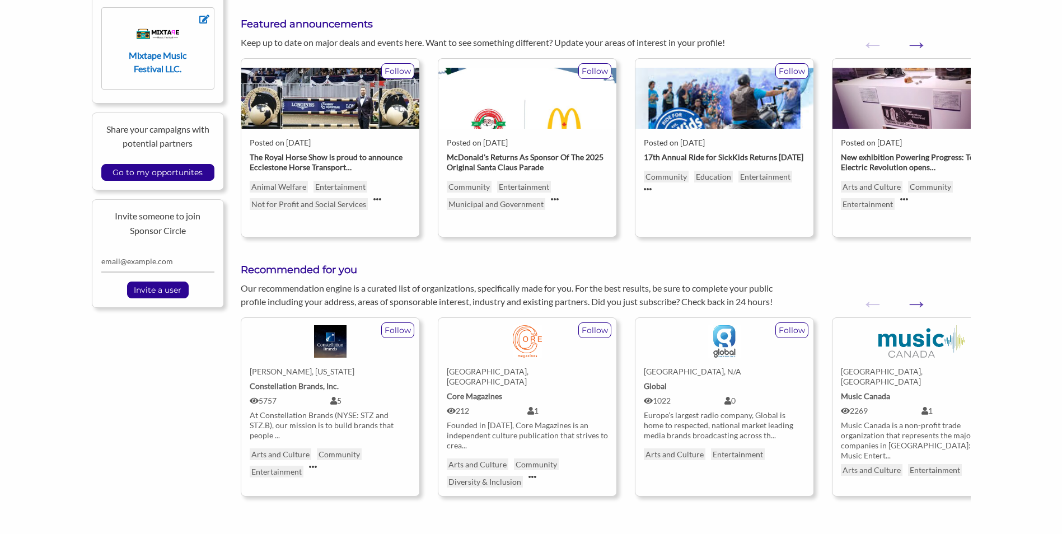
scroll to position [280, 0]
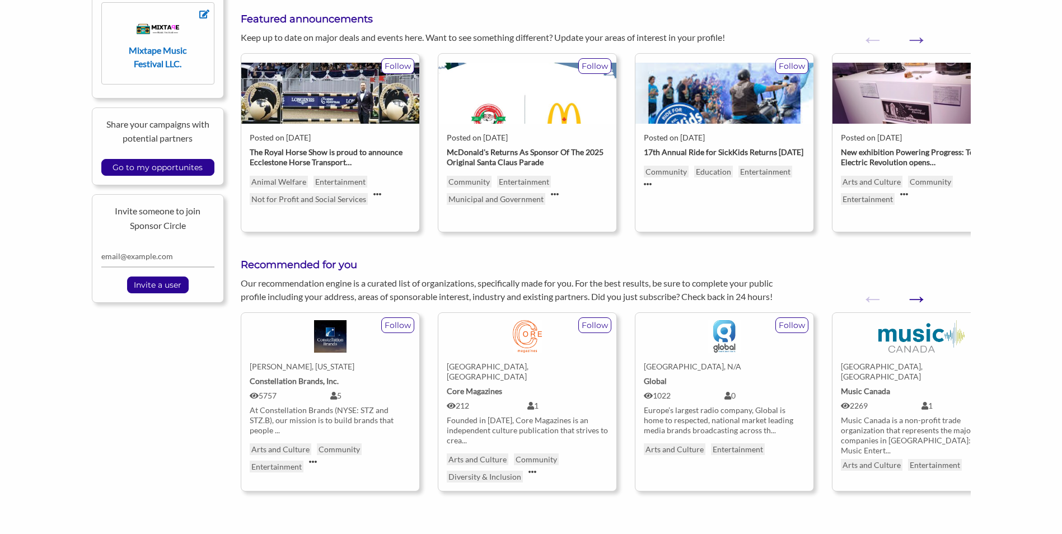
click at [911, 297] on button "Next" at bounding box center [910, 292] width 11 height 11
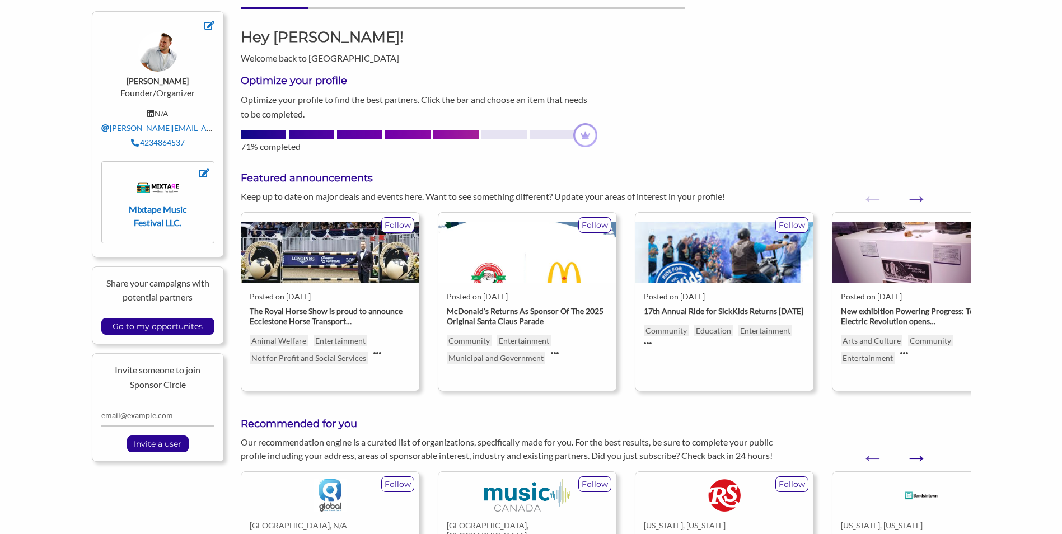
scroll to position [0, 0]
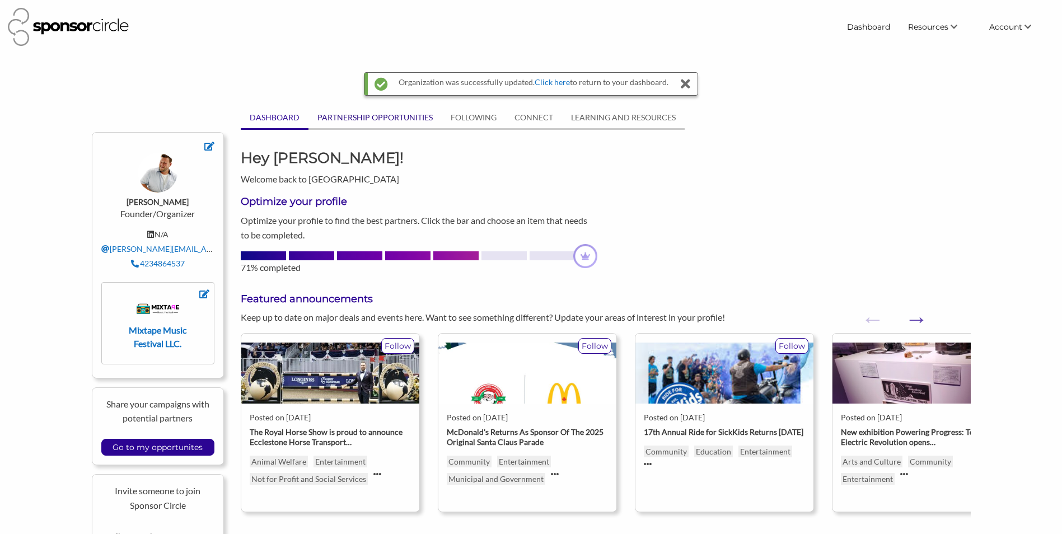
click at [357, 123] on link "PARTNERSHIP OPPORTUNITIES" at bounding box center [374, 117] width 133 height 21
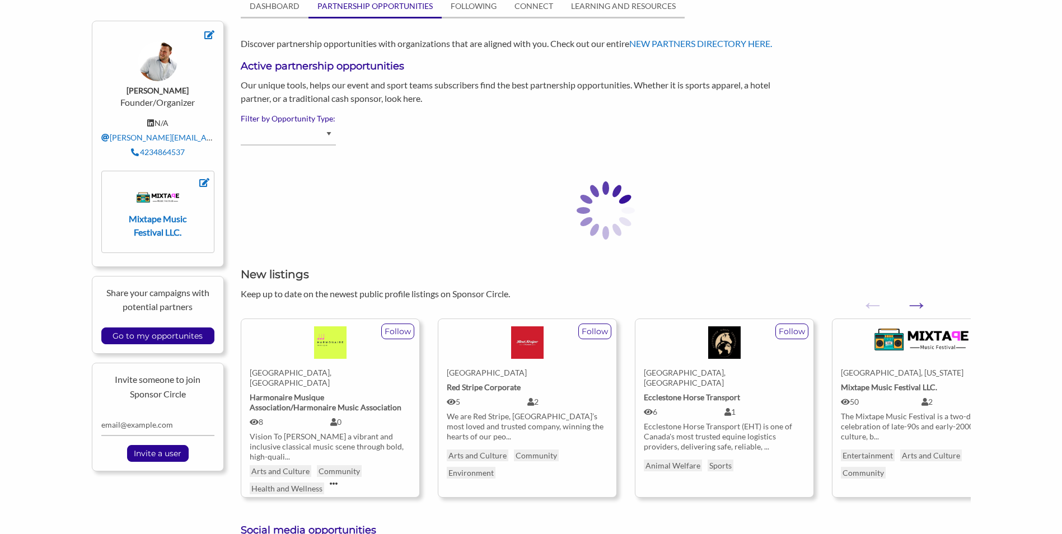
scroll to position [112, 0]
click at [916, 304] on button "Next" at bounding box center [910, 298] width 11 height 11
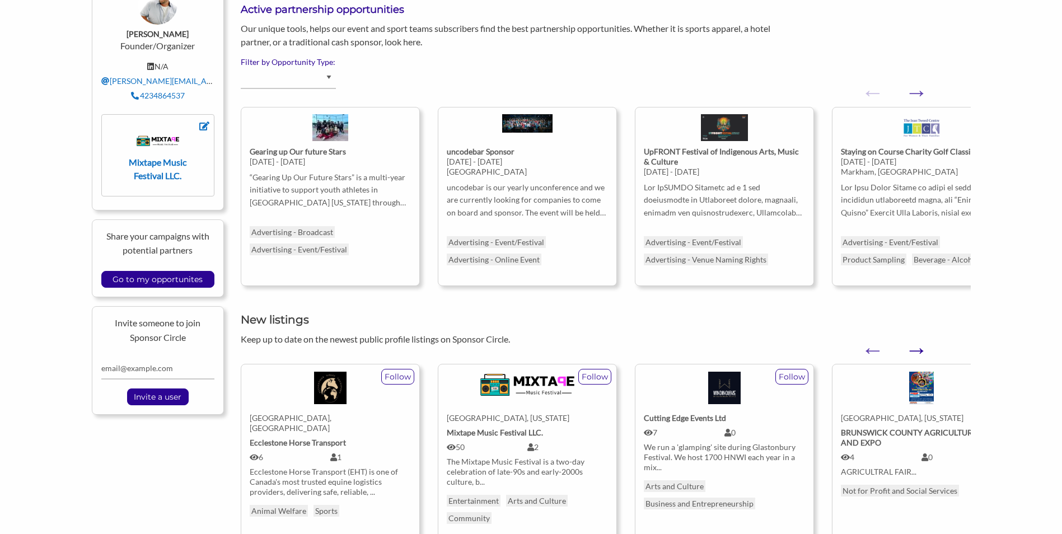
scroll to position [0, 0]
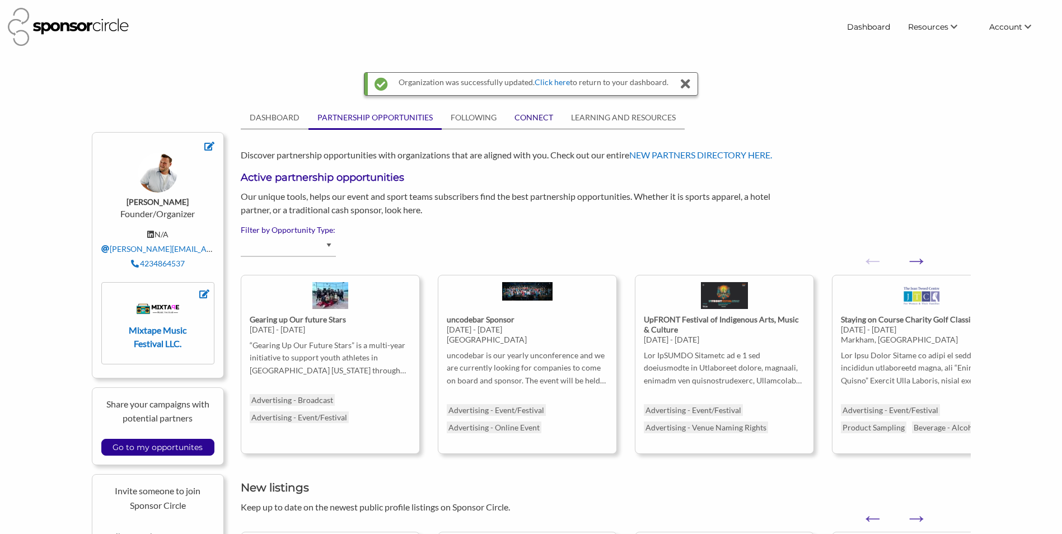
click at [534, 126] on link "CONNECT" at bounding box center [533, 117] width 57 height 21
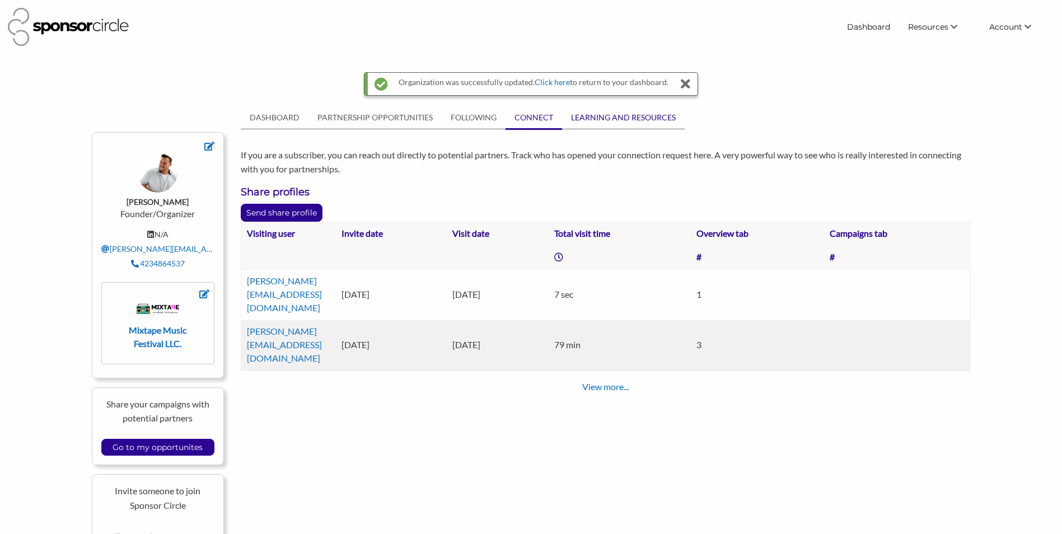
click at [629, 113] on link "LEARNING AND RESOURCES" at bounding box center [623, 117] width 123 height 21
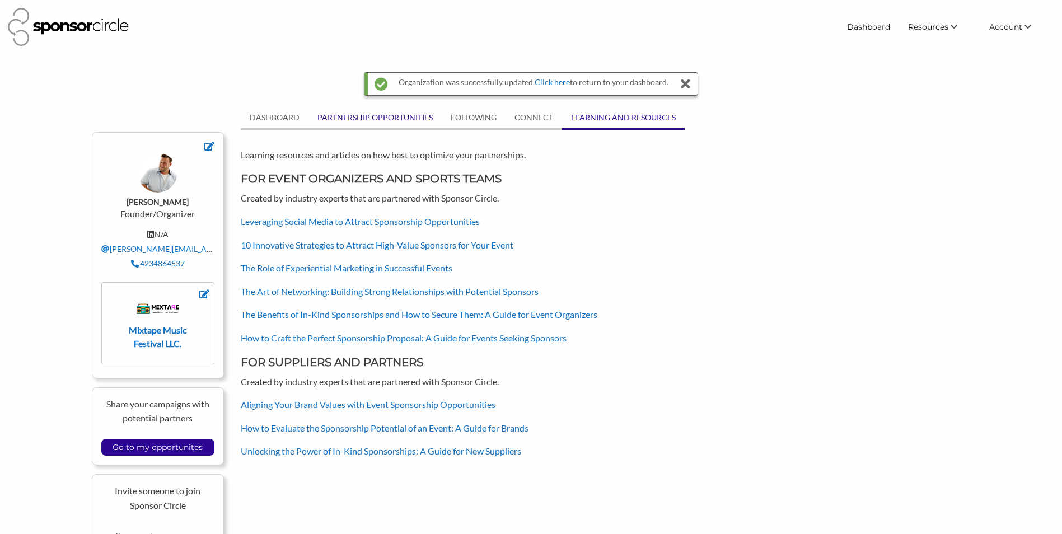
click at [411, 115] on link "PARTNERSHIP OPPORTUNITIES" at bounding box center [374, 117] width 133 height 21
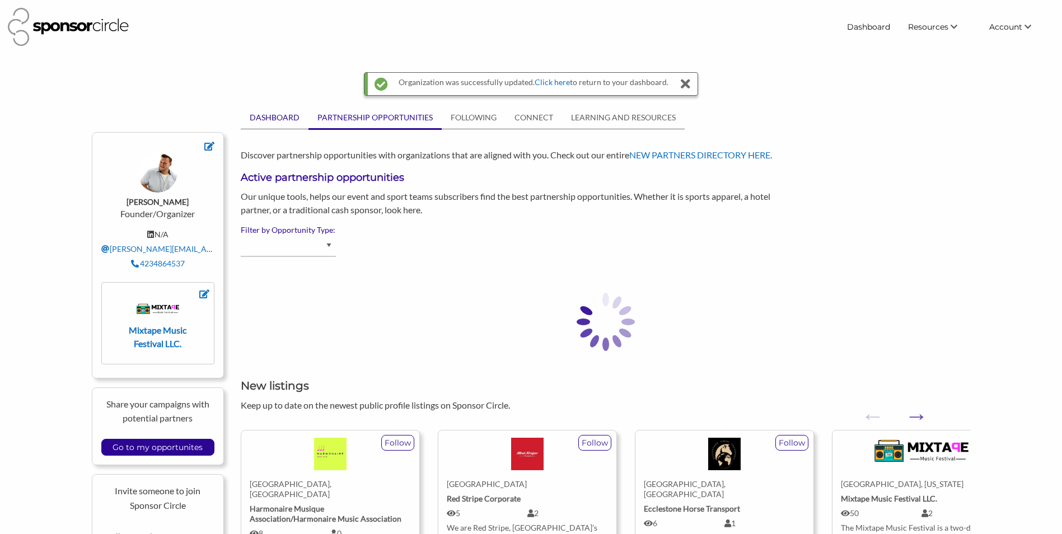
click at [284, 117] on link "DASHBOARD" at bounding box center [275, 117] width 68 height 21
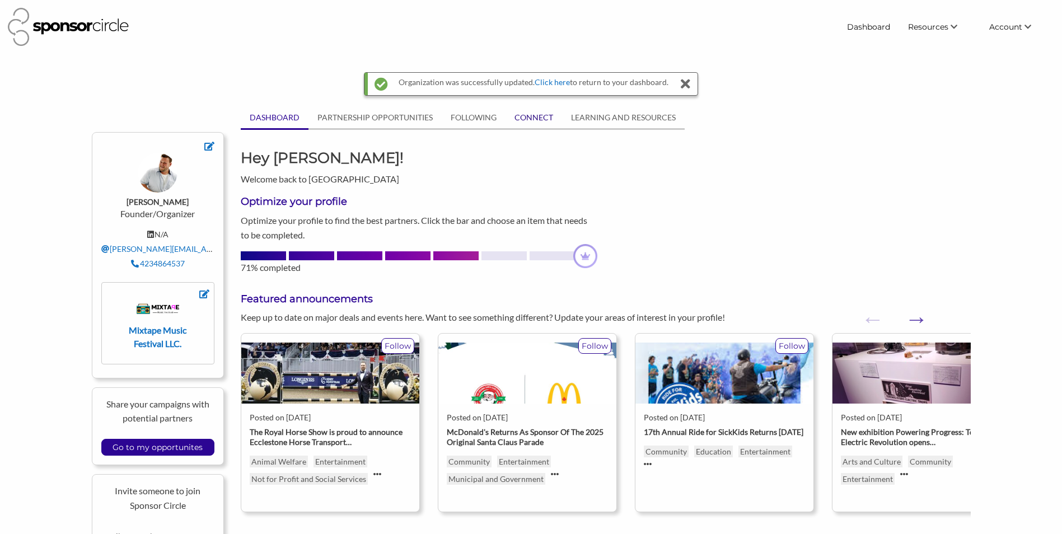
click at [541, 125] on link "CONNECT" at bounding box center [533, 117] width 57 height 21
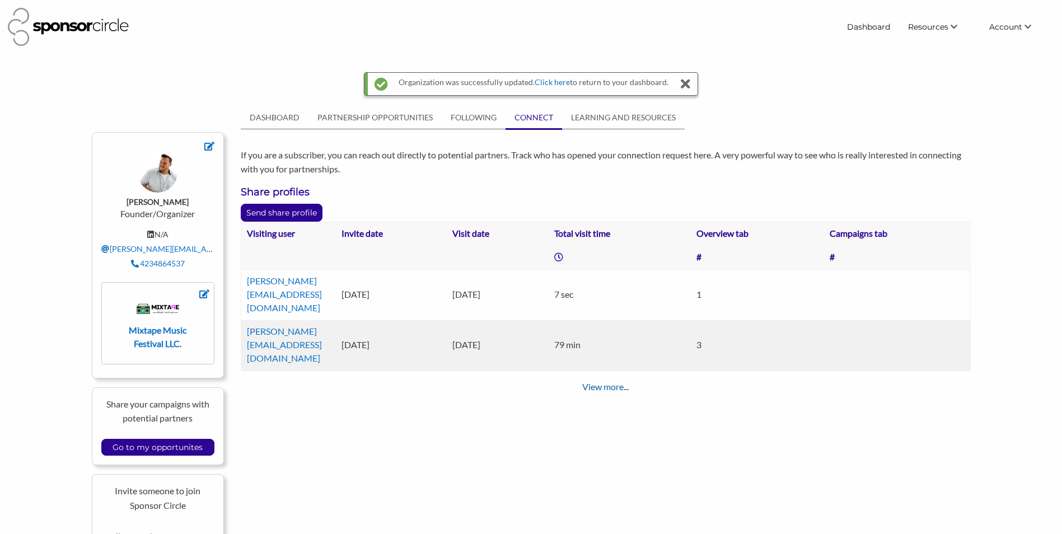
click at [601, 381] on link "View more..." at bounding box center [605, 386] width 46 height 11
click at [642, 114] on link "LEARNING AND RESOURCES" at bounding box center [623, 117] width 123 height 21
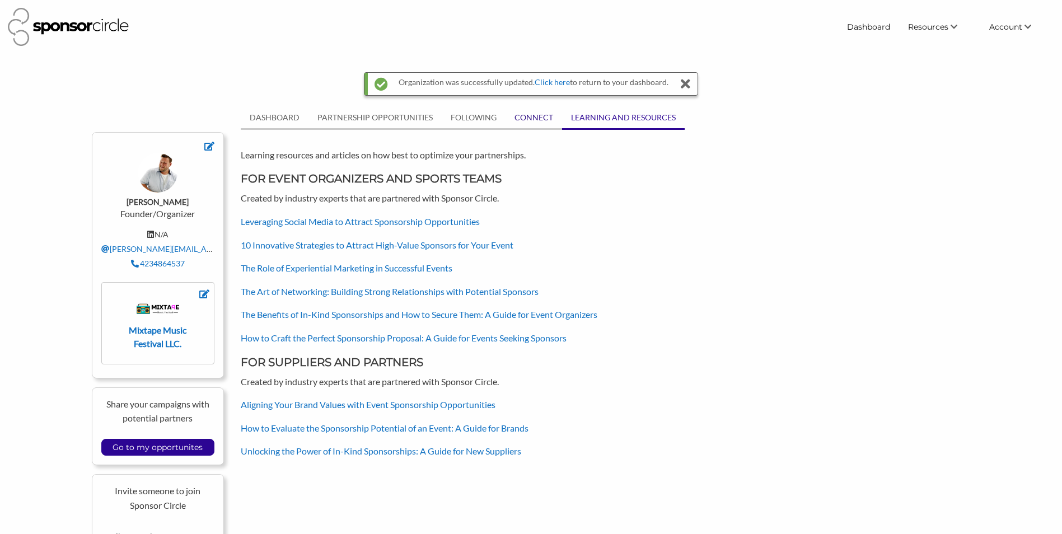
click at [509, 117] on link "CONNECT" at bounding box center [533, 117] width 57 height 21
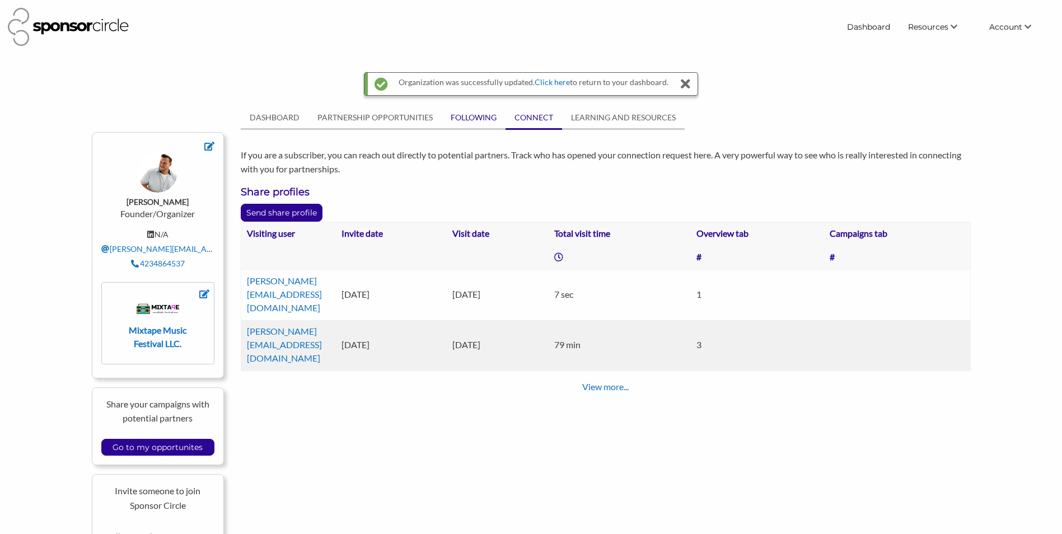
click at [480, 122] on link "FOLLOWING" at bounding box center [474, 117] width 64 height 21
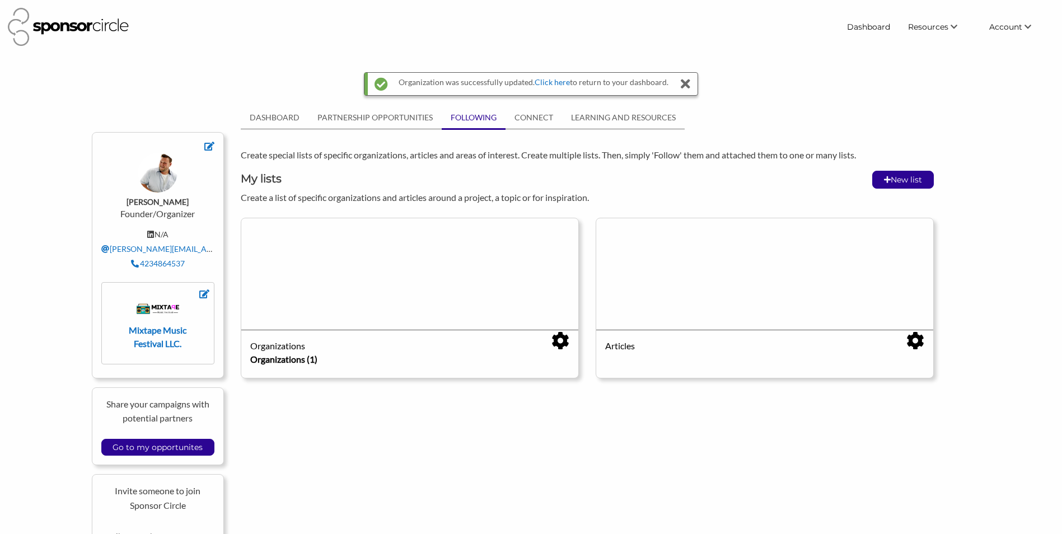
click at [142, 323] on div "Mixtape Music Festival LLC." at bounding box center [158, 325] width 86 height 49
click at [149, 336] on div "Mixtape Music Festival LLC." at bounding box center [158, 325] width 86 height 49
click at [165, 331] on strong "Mixtape Music Festival LLC." at bounding box center [158, 337] width 58 height 24
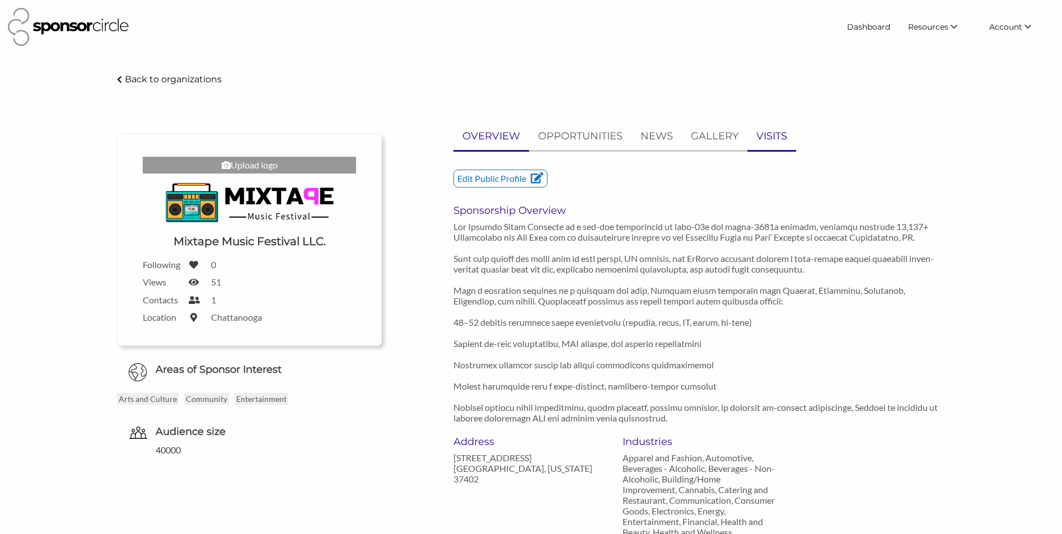
click at [753, 141] on link "VISITS" at bounding box center [771, 136] width 49 height 27
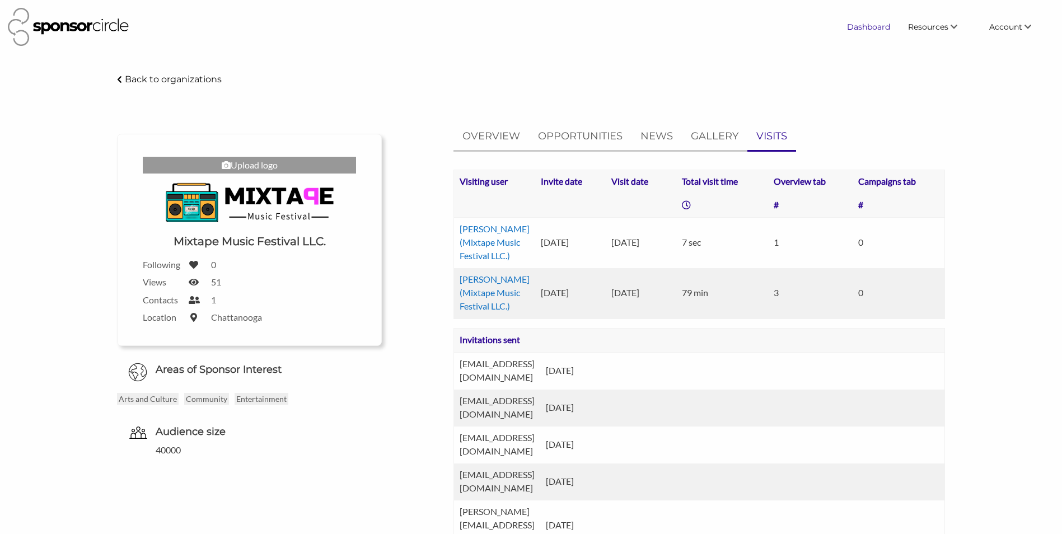
click at [865, 29] on link "Dashboard" at bounding box center [868, 27] width 61 height 20
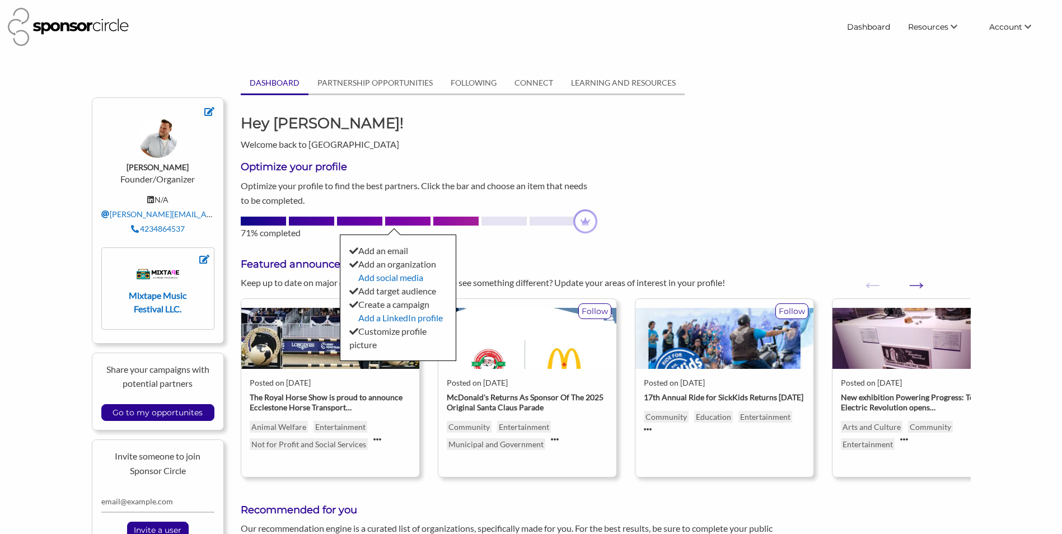
click at [679, 198] on div "Optimize your profile Optimize your profile to find the best partners. Click th…" at bounding box center [605, 195] width 746 height 88
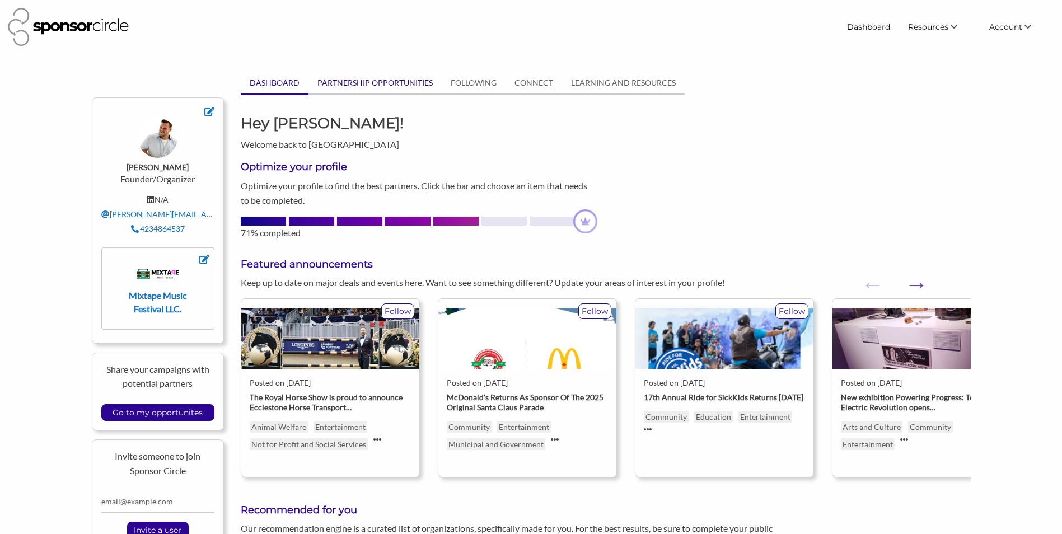
click at [407, 78] on link "PARTNERSHIP OPPORTUNITIES" at bounding box center [374, 82] width 133 height 21
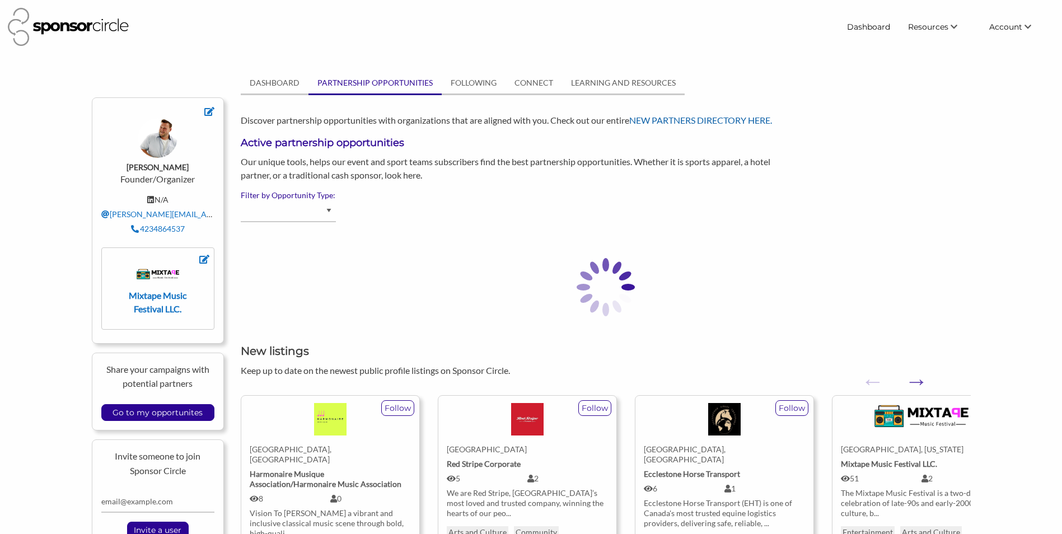
click at [703, 124] on link "NEW PARTNERS DIRECTORY HERE." at bounding box center [700, 120] width 143 height 11
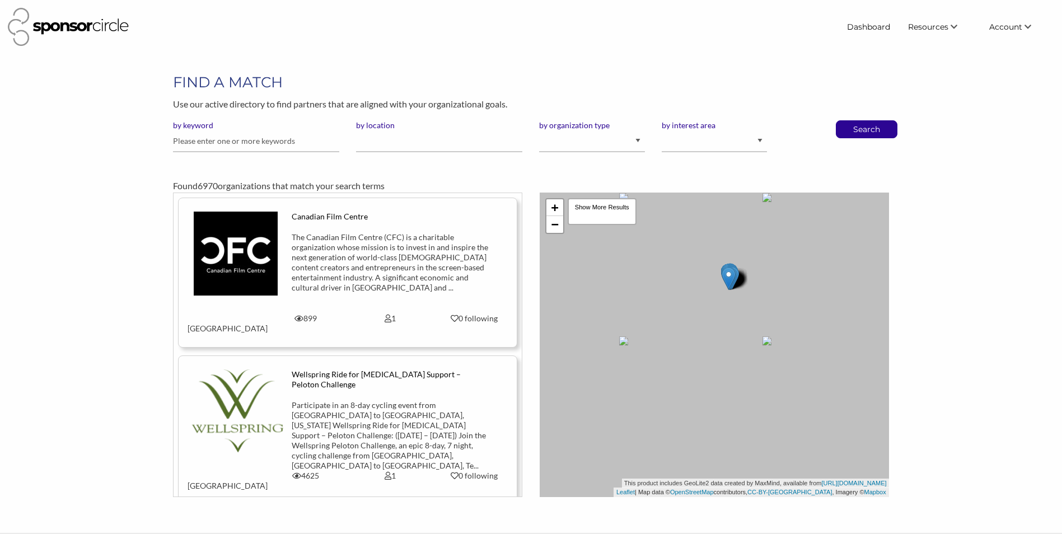
drag, startPoint x: 725, startPoint y: 378, endPoint x: 732, endPoint y: 282, distance: 96.5
click at [727, 292] on div "+ − Leaflet | Map data © OpenStreetMap contributors, CC-BY-SA , Imagery © Mapbo…" at bounding box center [714, 345] width 349 height 305
click at [592, 209] on div "Show More Results" at bounding box center [602, 211] width 69 height 27
drag, startPoint x: 636, startPoint y: 358, endPoint x: 639, endPoint y: 288, distance: 70.0
click at [638, 291] on div "+ − Leaflet | Map data © OpenStreetMap contributors, CC-BY-SA , Imagery © Mapbo…" at bounding box center [714, 345] width 349 height 305
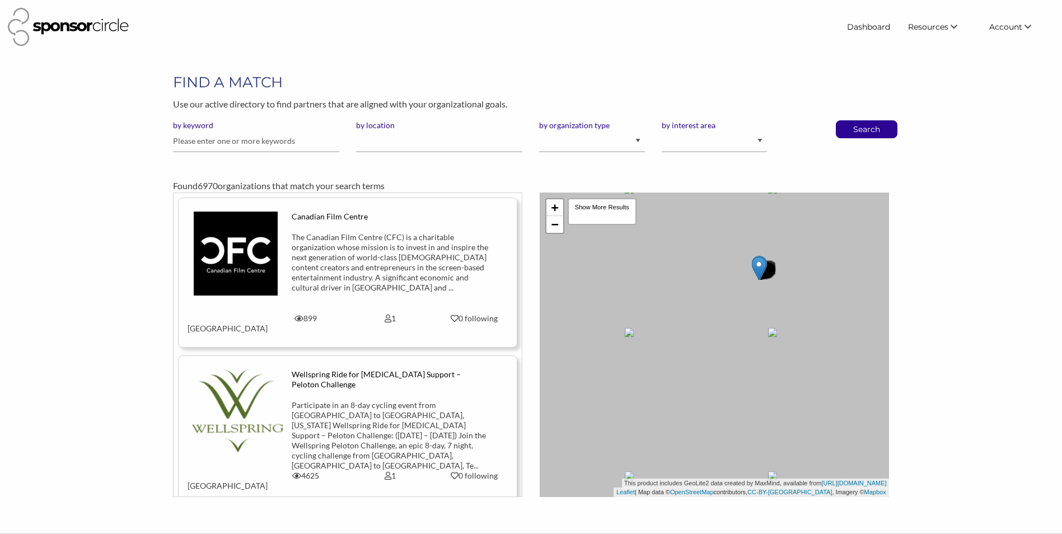
click at [755, 167] on div "Found 6970 organizations that match your search terms" at bounding box center [531, 176] width 732 height 31
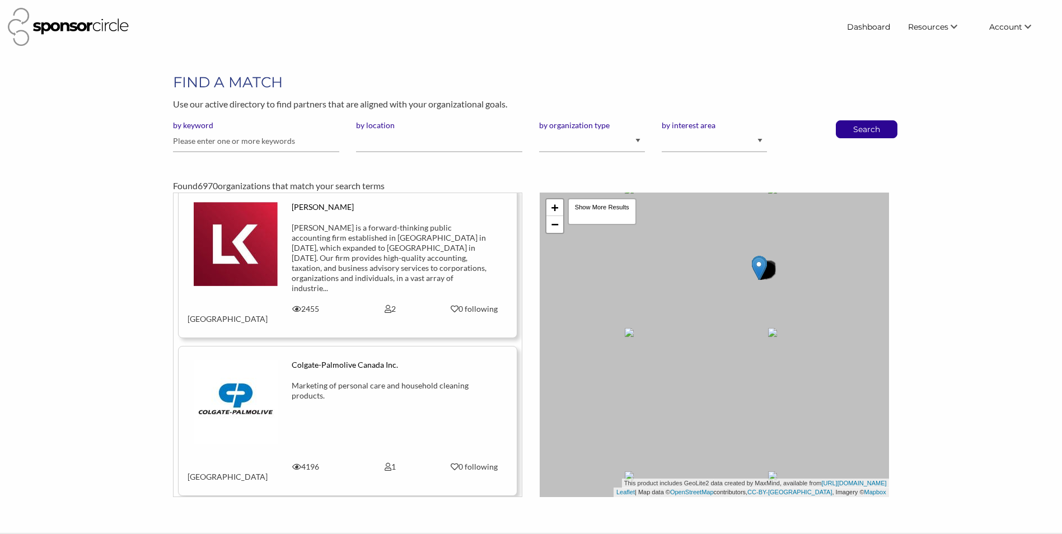
scroll to position [3751, 0]
click at [600, 206] on div "Show More Results" at bounding box center [602, 211] width 69 height 27
click at [600, 213] on div "Show More Results" at bounding box center [602, 211] width 69 height 27
click at [601, 213] on div "Show More Results" at bounding box center [602, 211] width 69 height 27
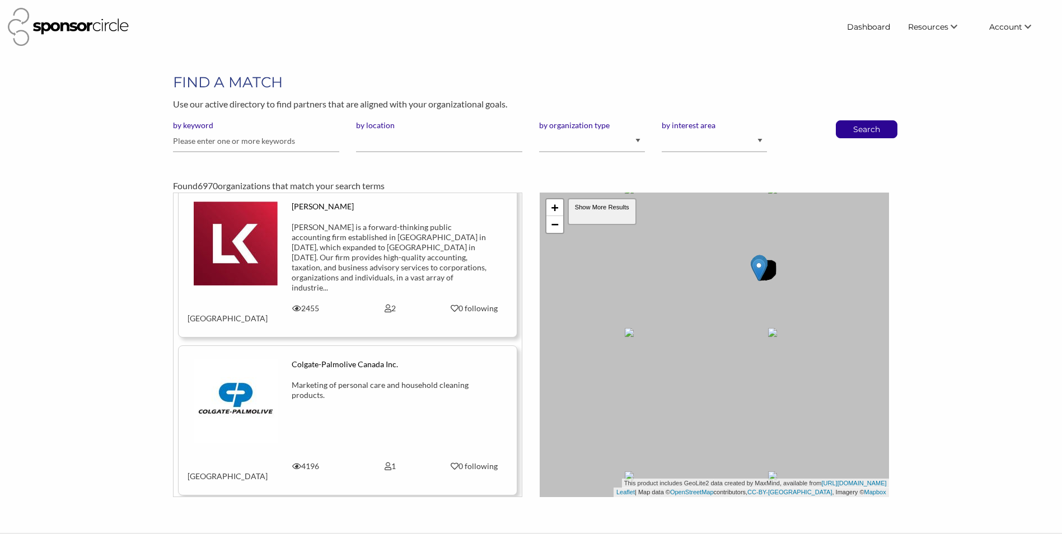
click at [601, 213] on div "Show More Results" at bounding box center [602, 211] width 69 height 27
click at [605, 208] on div "Show More Results" at bounding box center [602, 211] width 69 height 27
click at [605, 209] on div "Show More Results" at bounding box center [602, 211] width 69 height 27
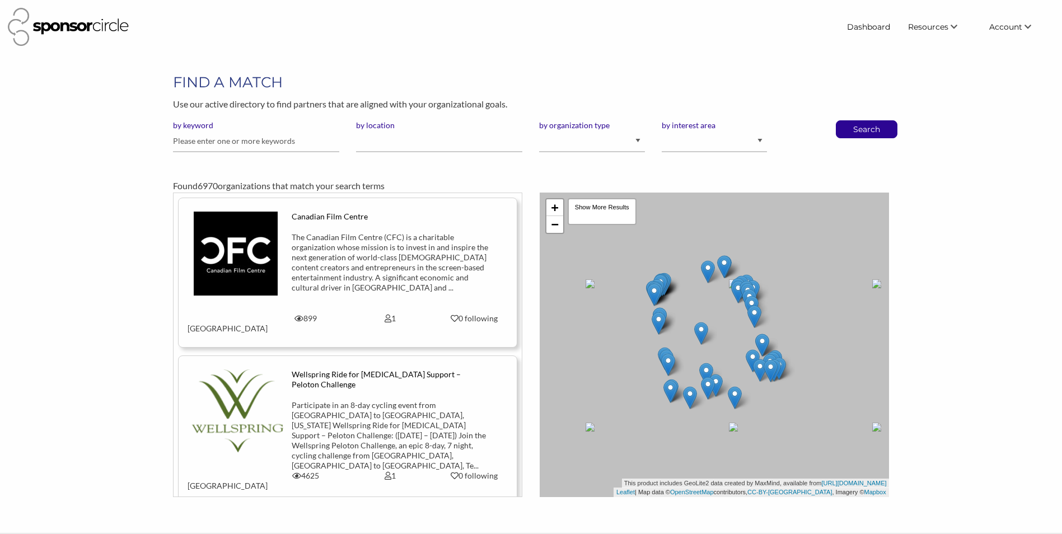
click at [887, 9] on div "Dashboard Resources Find New Partners Virtual Coffee Series Sponsorship News Jo…" at bounding box center [530, 26] width 1055 height 47
click at [870, 29] on link "Dashboard" at bounding box center [868, 27] width 61 height 20
